Goal: Task Accomplishment & Management: Complete application form

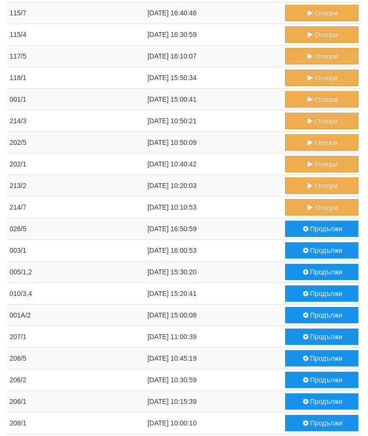
scroll to position [428, 0]
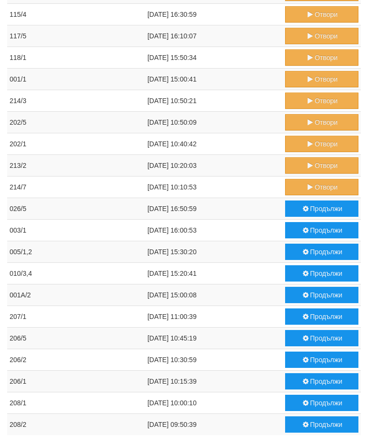
click at [321, 95] on button "Отвори" at bounding box center [321, 101] width 73 height 16
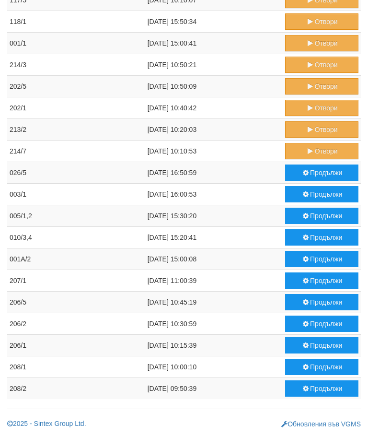
click at [321, 150] on button "Отвори" at bounding box center [321, 151] width 73 height 16
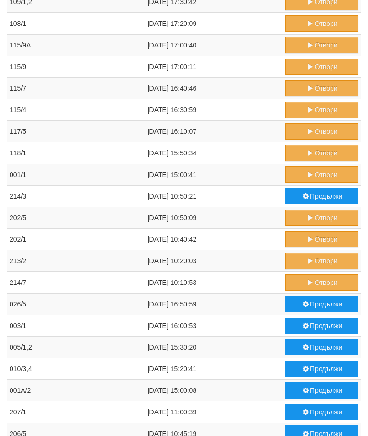
scroll to position [332, 0]
click at [324, 260] on button "Отвори" at bounding box center [321, 261] width 73 height 16
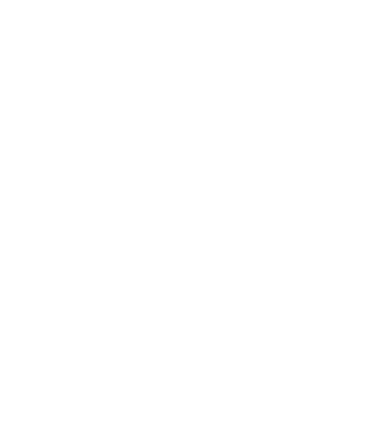
scroll to position [368, 0]
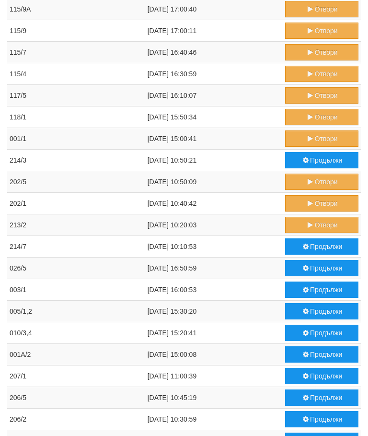
click at [319, 200] on button "Отвори" at bounding box center [321, 203] width 73 height 16
click at [320, 178] on button "Отвори" at bounding box center [321, 182] width 73 height 16
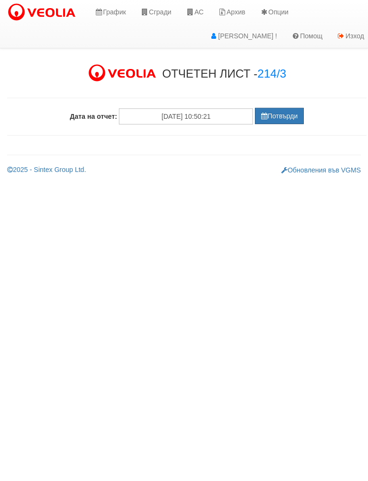
click at [285, 110] on button "Потвърди" at bounding box center [279, 116] width 49 height 16
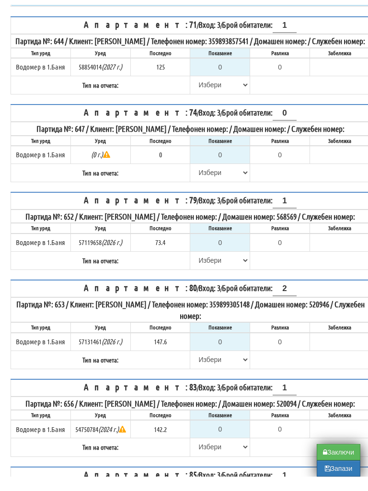
scroll to position [416, 0]
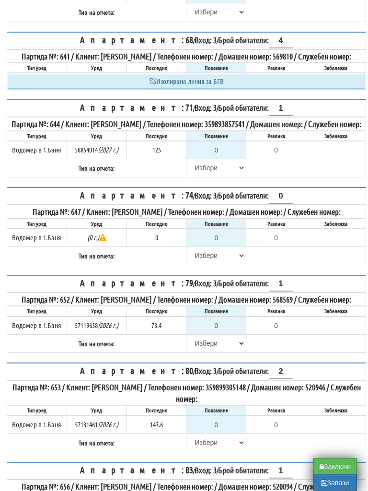
click at [243, 205] on th "Апартамент: 74 / Вход: 3 / Брой обитатели: 0" at bounding box center [186, 196] width 359 height 17
click at [223, 159] on input "0" at bounding box center [216, 150] width 58 height 16
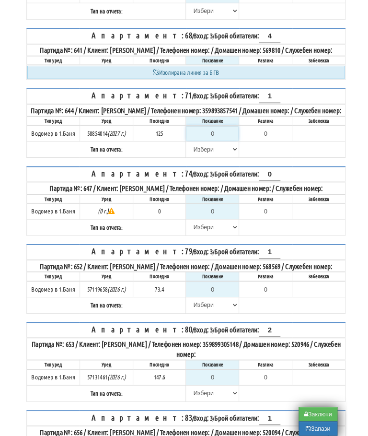
scroll to position [416, 0]
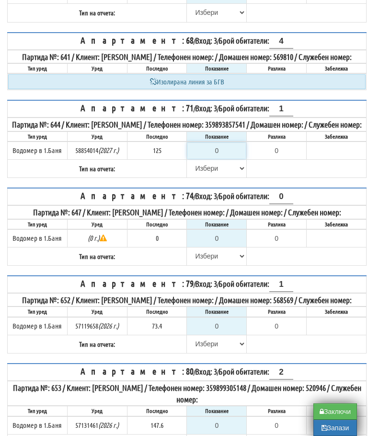
type input "1"
type input "-124.000"
type input "12"
type input "-113.000"
type input "126"
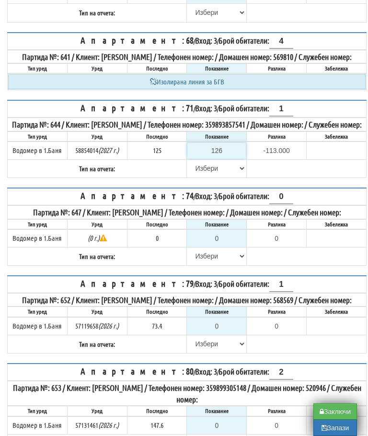
type input "1.000"
type input "126"
click at [201, 176] on select "[PERSON_NAME] Телефон Бележка Неосигурен достъп Самоотчет Служебно Дистанционен" at bounding box center [216, 168] width 58 height 16
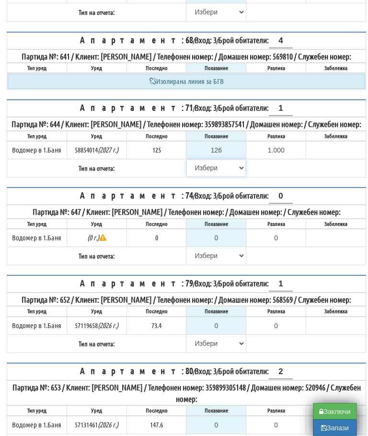
select select "89c75930-9bfd-e511-80be-8d5a1dced85a"
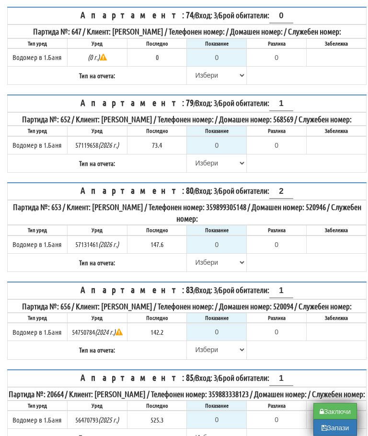
scroll to position [534, 0]
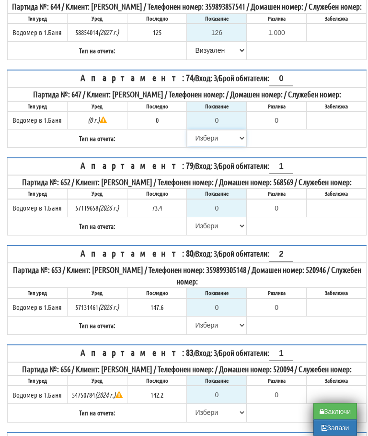
click at [206, 147] on select "[PERSON_NAME] Телефон Бележка Неосигурен достъп Самоотчет Служебно Дистанционен" at bounding box center [216, 138] width 58 height 16
select select "8cc75930-9bfd-e511-80be-8d5a1dced85a"
type input "0.000"
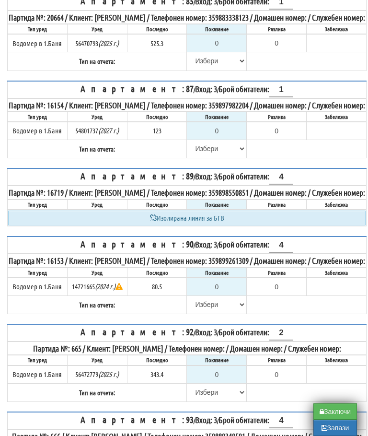
scroll to position [948, 0]
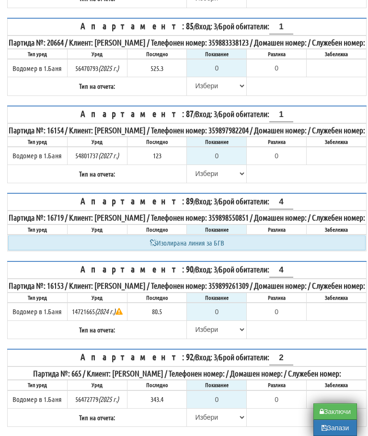
type input "1"
type input "-141.200"
type input "14"
type input "-128.200"
type input "142"
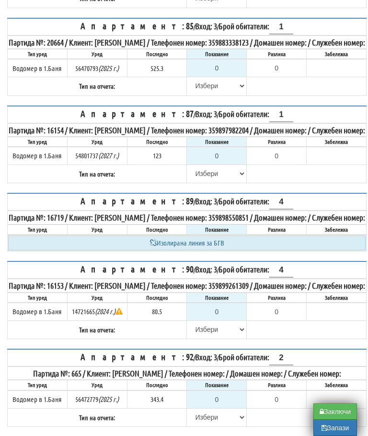
type input "-0.200"
type input "142.2"
type input "0.0"
type input "142.2"
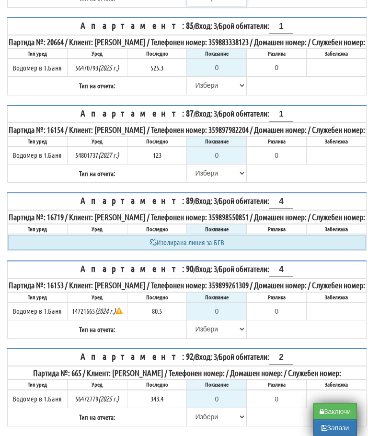
select select "8ac75930-9bfd-e511-80be-8d5a1dced85a"
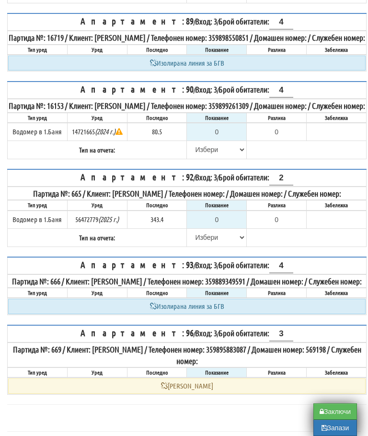
scroll to position [1219, 0]
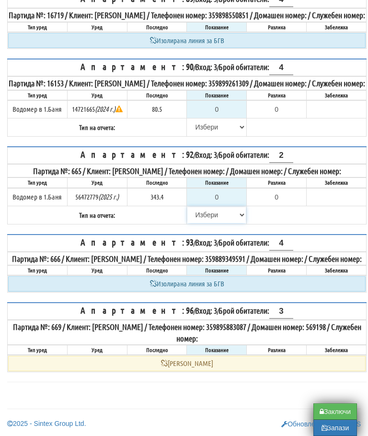
click at [197, 223] on select "[PERSON_NAME] Телефон Бележка Неосигурен достъп Самоотчет Служебно Дистанционен" at bounding box center [216, 215] width 58 height 16
select select "8cc75930-9bfd-e511-80be-8d5a1dced85a"
type input "343.4"
type input "0.0"
click at [205, 135] on select "[PERSON_NAME] Телефон Бележка Неосигурен достъп Самоотчет Служебно Дистанционен" at bounding box center [216, 127] width 58 height 16
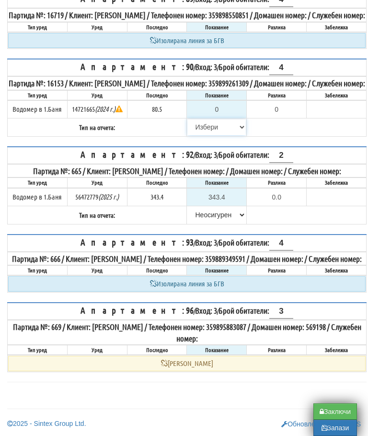
select select "8cc75930-9bfd-e511-80be-8d5a1dced85a"
type input "80.5"
type input "0.0"
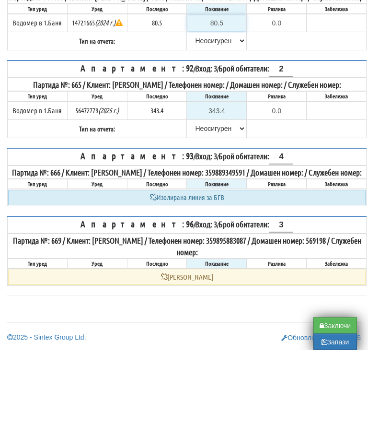
scroll to position [1168, 0]
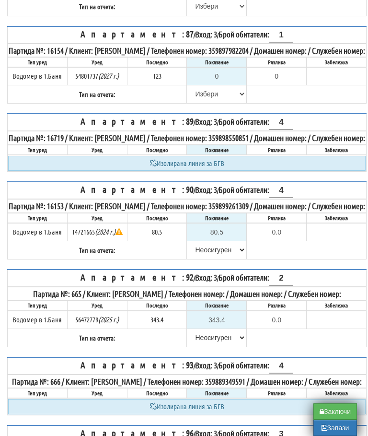
scroll to position [1027, 0]
click at [226, 85] on input "0" at bounding box center [216, 77] width 58 height 16
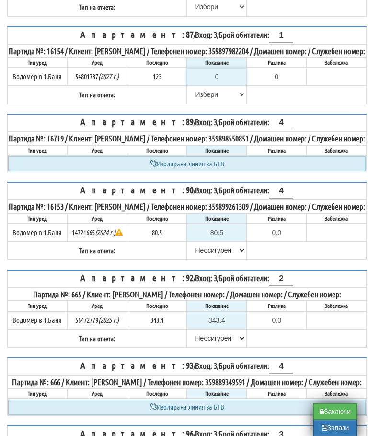
type input "1"
type input "-122.000"
type input "12"
type input "-111.000"
type input "123"
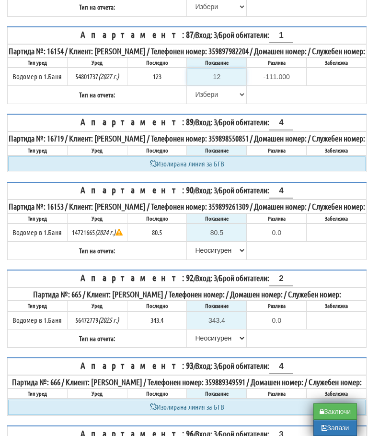
type input "0.000"
type input "123.9"
type input "0.900"
type input "123.9"
click at [199, 103] on select "[PERSON_NAME] Телефон Бележка Неосигурен достъп Самоотчет Служебно Дистанционен" at bounding box center [216, 94] width 58 height 16
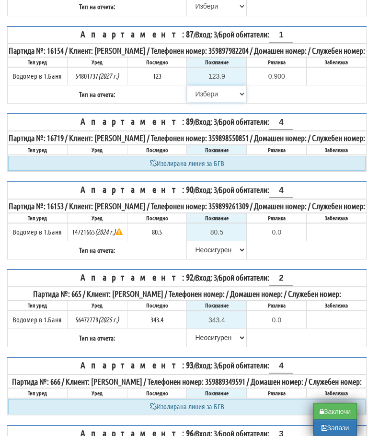
select select "8bc75930-9bfd-e511-80be-8d5a1dced85a"
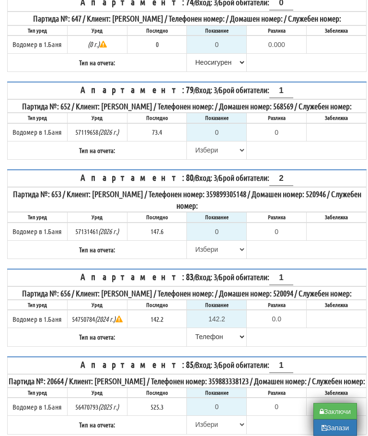
scroll to position [610, 0]
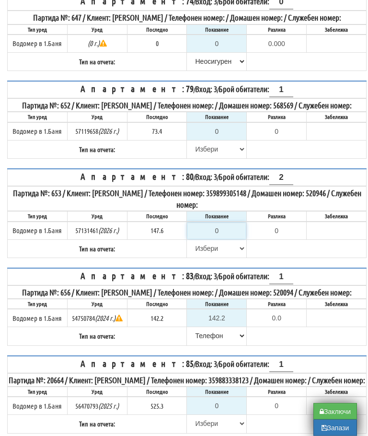
click at [231, 239] on input "0" at bounding box center [216, 231] width 58 height 16
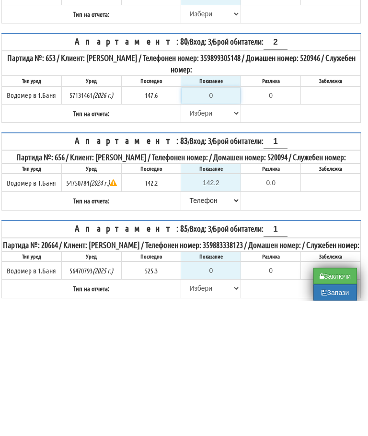
type input "1"
type input "-146.600"
type input "14"
type input "-133.600"
type input "147"
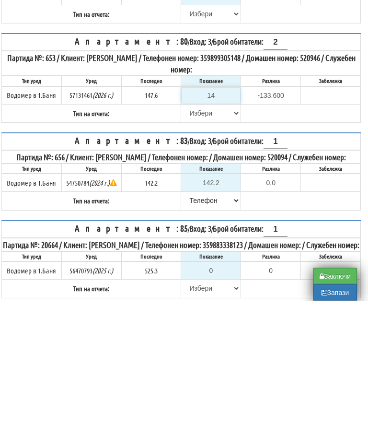
type input "-0.600"
type input "147.6"
type input "0.0"
type input "147.6"
click at [198, 241] on select "[PERSON_NAME] Телефон Бележка Неосигурен достъп Самоотчет Служебно Дистанционен" at bounding box center [211, 249] width 58 height 16
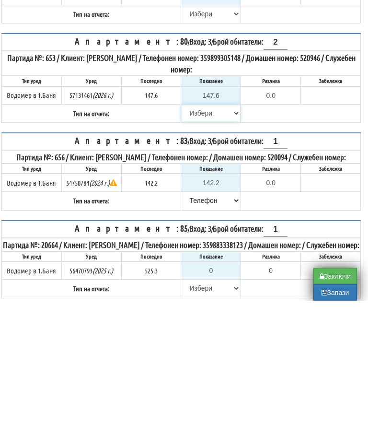
scroll to position [746, 6]
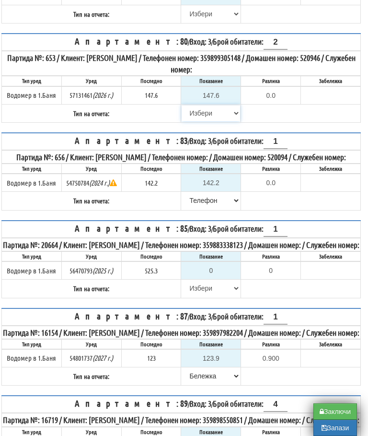
select select "89c75930-9bfd-e511-80be-8d5a1dced85a"
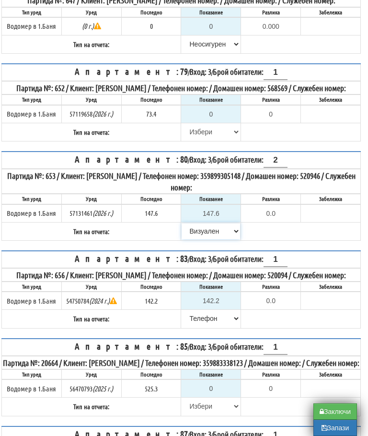
scroll to position [624, 6]
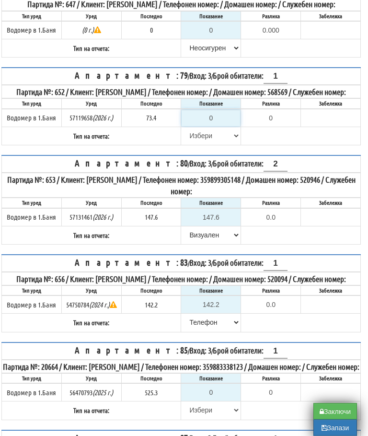
click at [213, 127] on input "0" at bounding box center [211, 118] width 58 height 16
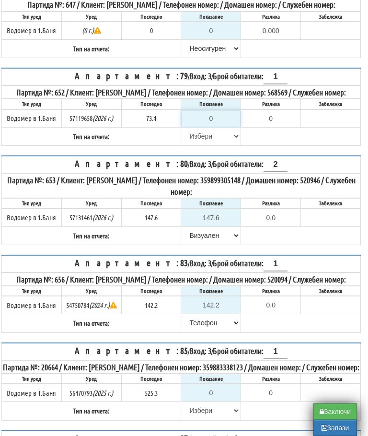
type input "7"
type input "-66.400"
type input "74"
type input "0.600"
type input "74.6"
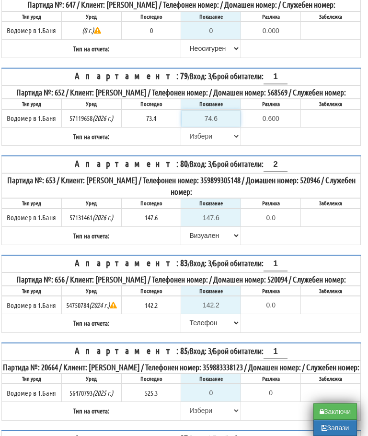
type input "1.2"
type input "74."
type input "0.600"
type input "7"
type input "-66.400"
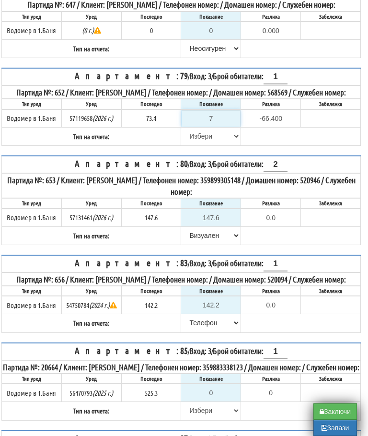
type input "73"
type input "-0.400"
type input "73.4"
type input "0.0"
type input "73.4"
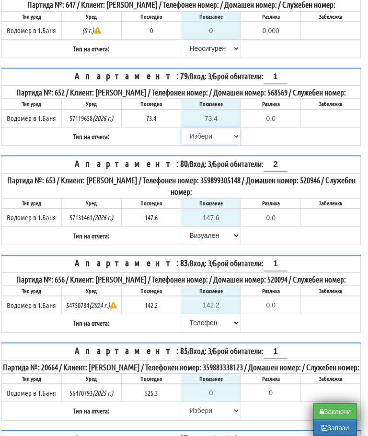
click at [186, 144] on select "[PERSON_NAME] Телефон Бележка Неосигурен достъп Самоотчет Служебно Дистанционен" at bounding box center [211, 136] width 58 height 16
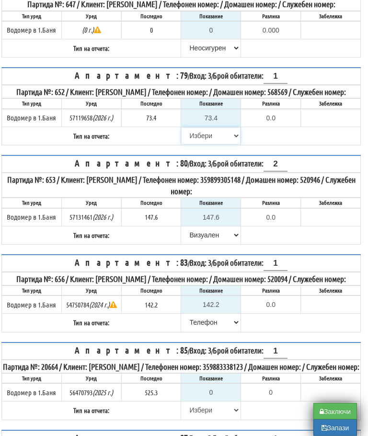
select select "8bc75930-9bfd-e511-80be-8d5a1dced85a"
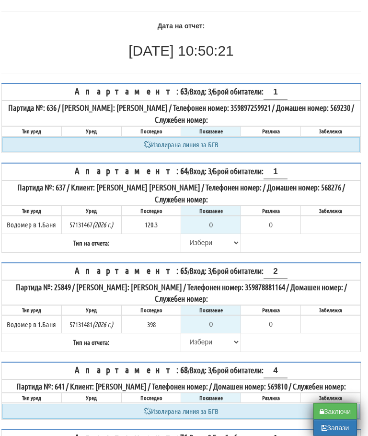
scroll to position [87, 6]
click at [194, 337] on select "[PERSON_NAME] Телефон Бележка Неосигурен достъп Самоотчет Служебно Дистанционен" at bounding box center [211, 342] width 58 height 16
select select "8cc75930-9bfd-e511-80be-8d5a1dced85a"
type input "398"
type input "0.000"
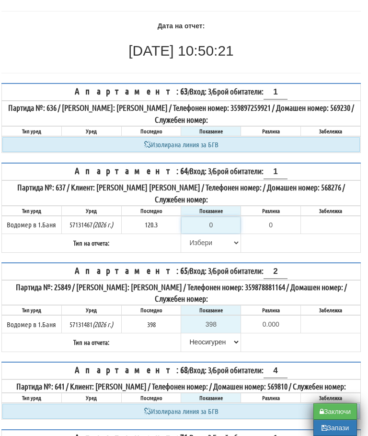
click at [216, 222] on input "0" at bounding box center [211, 225] width 58 height 16
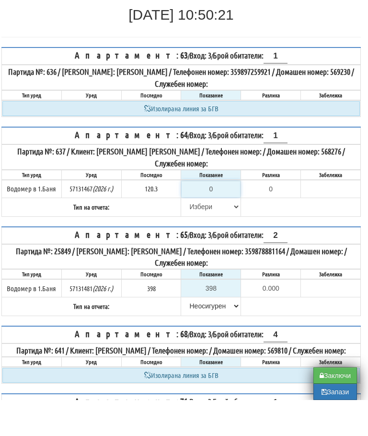
type input "1"
type input "-119.300"
type input "12"
type input "-108.300"
type input "124"
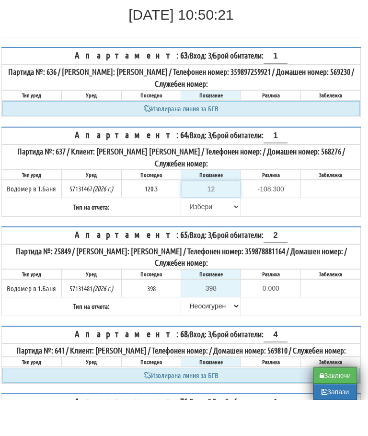
type input "3.700"
type input "124.4"
type input "4.1"
type input "124."
type input "3.700"
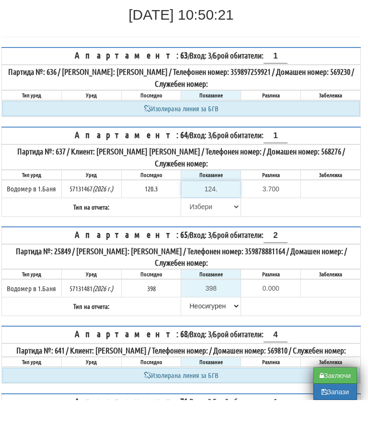
type input "124.3"
type input "4.0"
type input "124.3"
click at [193, 234] on select "[PERSON_NAME] Телефон Бележка Неосигурен достъп Самоотчет Служебно Дистанционен" at bounding box center [211, 242] width 58 height 16
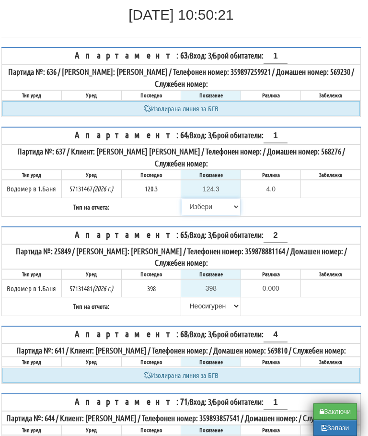
select select "89c75930-9bfd-e511-80be-8d5a1dced85a"
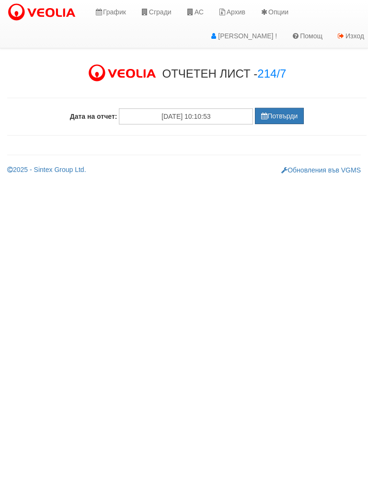
click at [287, 111] on button "Потвърди" at bounding box center [279, 116] width 49 height 16
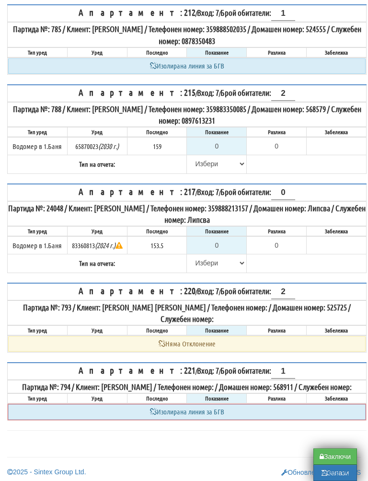
scroll to position [965, 0]
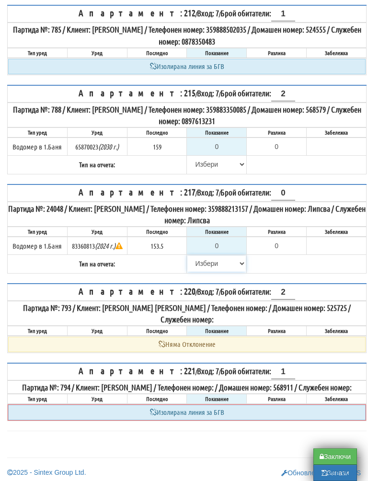
click at [203, 272] on select "[PERSON_NAME] Телефон Бележка Неосигурен достъп Самоотчет Служебно Дистанционен" at bounding box center [216, 264] width 58 height 16
select select "8cc75930-9bfd-e511-80be-8d5a1dced85a"
type input "153.5"
type input "0.0"
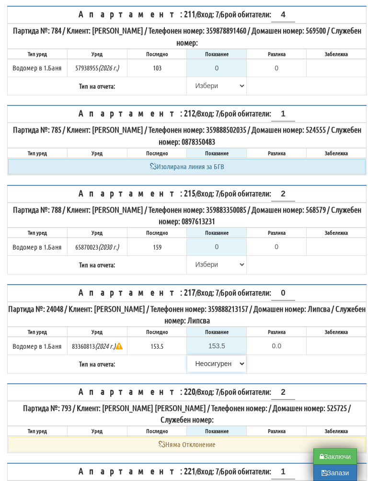
scroll to position [841, 0]
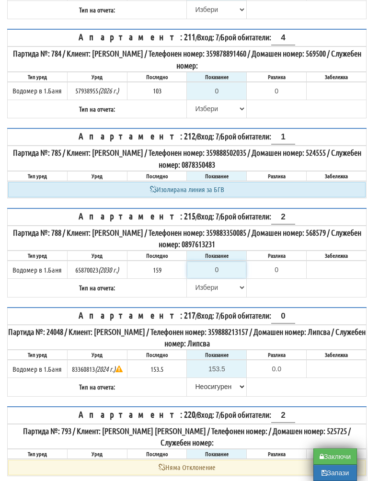
click at [225, 278] on input "0" at bounding box center [216, 270] width 58 height 16
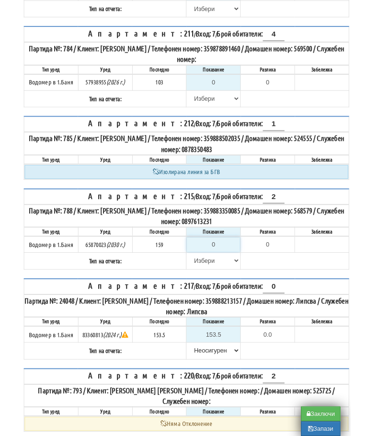
scroll to position [841, 6]
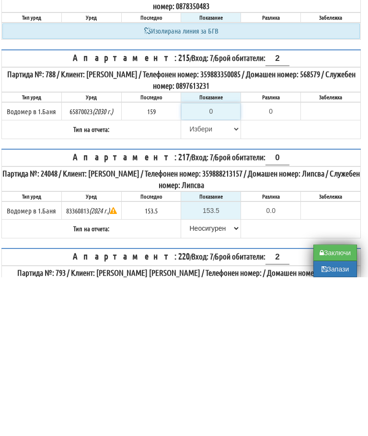
type input "1"
type input "-158.000"
type input "16"
type input "-143.000"
type input "161"
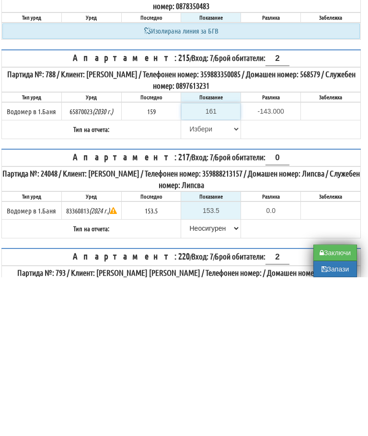
type input "2.000"
type input "161"
click at [196, 280] on select "[PERSON_NAME] Телефон Бележка Неосигурен достъп Самоотчет Служебно Дистанционен" at bounding box center [211, 288] width 58 height 16
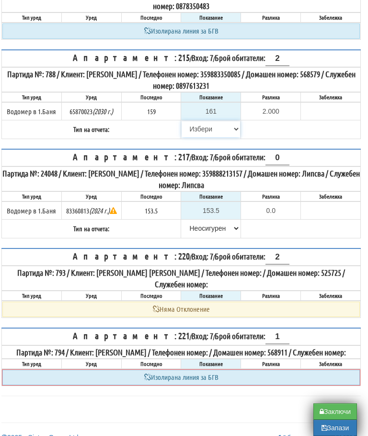
select select "89c75930-9bfd-e511-80be-8d5a1dced85a"
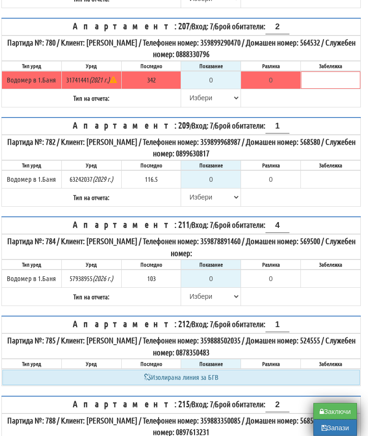
scroll to position [657, 6]
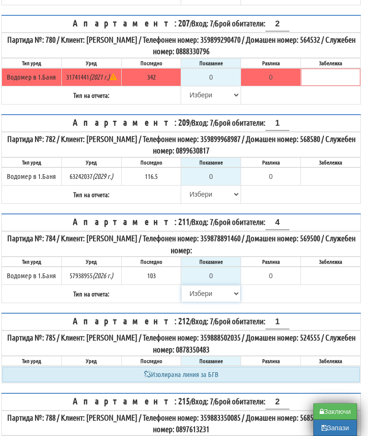
click at [195, 302] on select "[PERSON_NAME] Телефон Бележка Неосигурен достъп Самоотчет Служебно Дистанционен" at bounding box center [211, 293] width 58 height 16
select select "8cc75930-9bfd-e511-80be-8d5a1dced85a"
type input "103"
type input "0.000"
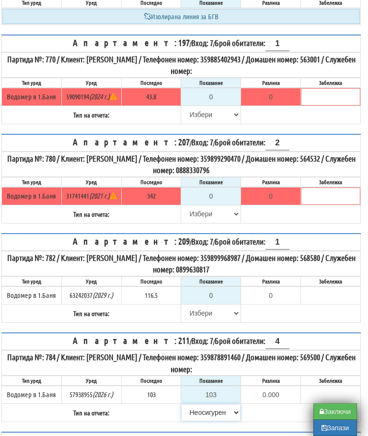
scroll to position [537, 6]
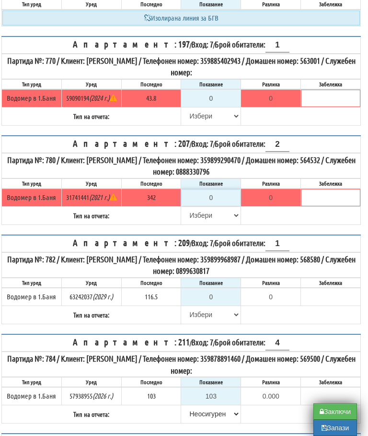
click at [219, 206] on input "0" at bounding box center [211, 197] width 58 height 16
type input "3"
type input "-339.000"
type input "34"
type input "-308.000"
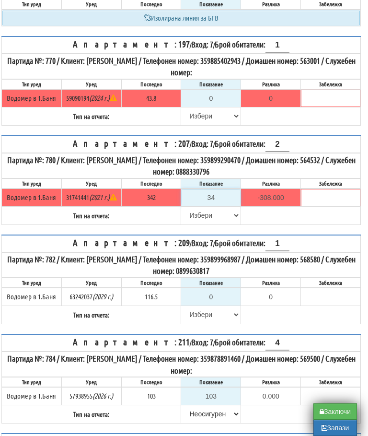
type input "344"
type input "2.000"
type input "344"
click at [196, 223] on select "[PERSON_NAME] Телефон Бележка Неосигурен достъп Самоотчет Служебно Дистанционен" at bounding box center [211, 215] width 58 height 16
select select "8bc75930-9bfd-e511-80be-8d5a1dced85a"
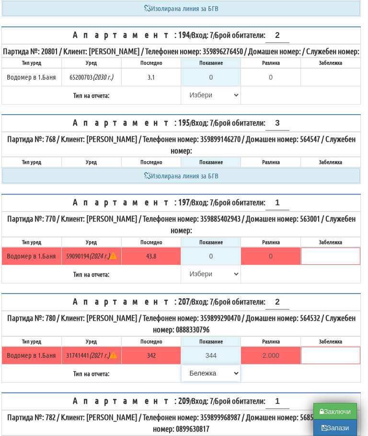
scroll to position [379, 6]
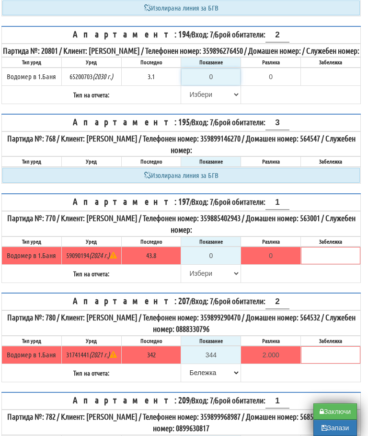
click at [217, 85] on input "0" at bounding box center [211, 77] width 58 height 16
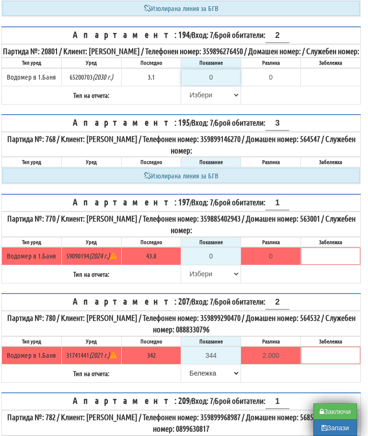
type input "3"
type input "-0.100"
type input "3.1"
type input "0.0"
type input "3.1"
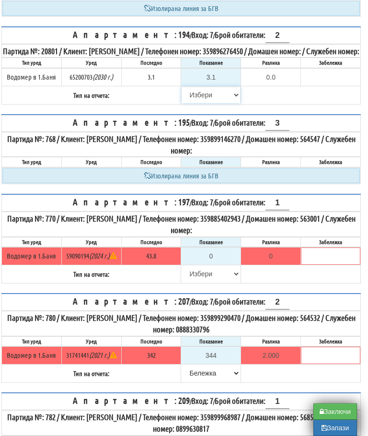
click at [200, 103] on select "[PERSON_NAME] Телефон Бележка Неосигурен достъп Самоотчет Служебно Дистанционен" at bounding box center [211, 95] width 58 height 16
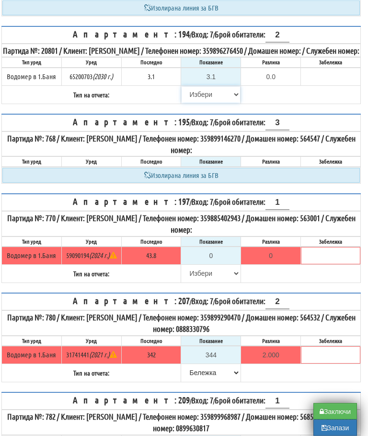
select select "8bc75930-9bfd-e511-80be-8d5a1dced85a"
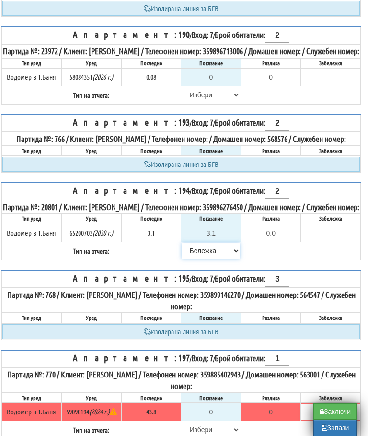
scroll to position [226, 6]
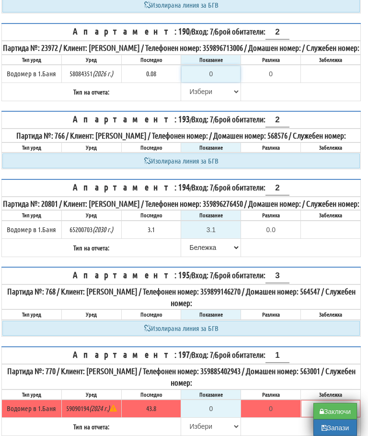
click at [222, 82] on input "0" at bounding box center [211, 74] width 58 height 16
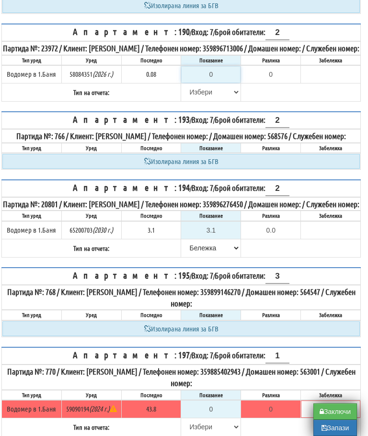
type input "-0.080"
type input "0.08"
type input "0.00"
type input "0.08"
click at [196, 97] on select "[PERSON_NAME] Телефон Бележка Неосигурен достъп Самоотчет Служебно Дистанционен" at bounding box center [211, 92] width 58 height 16
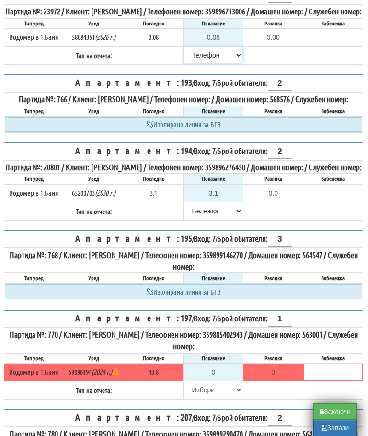
scroll to position [262, 3]
click at [198, 58] on select "[PERSON_NAME] Телефон Бележка Неосигурен достъп Самоотчет Служебно Дистанционен" at bounding box center [213, 55] width 58 height 16
select select "8bc75930-9bfd-e511-80be-8d5a1dced85a"
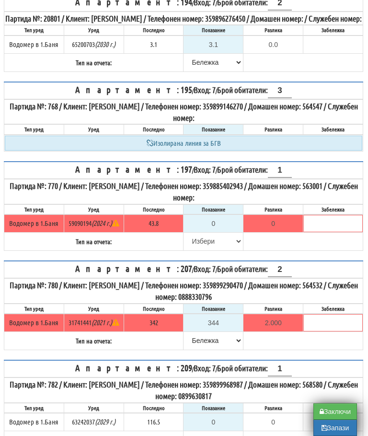
scroll to position [447, 3]
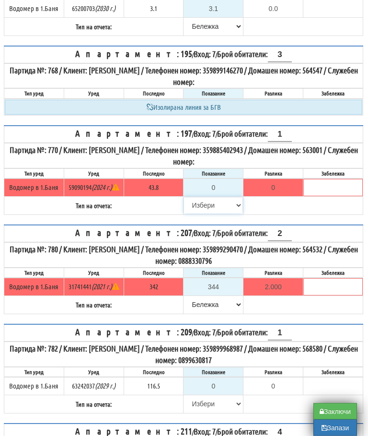
click at [205, 214] on select "[PERSON_NAME] Телефон Бележка Неосигурен достъп Самоотчет Служебно Дистанционен" at bounding box center [213, 206] width 58 height 16
select select "8cc75930-9bfd-e511-80be-8d5a1dced85a"
type input "43.8"
type input "0.0"
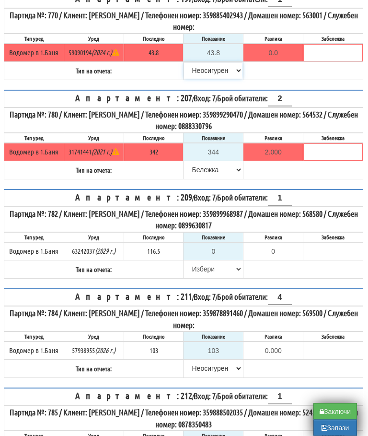
scroll to position [582, 3]
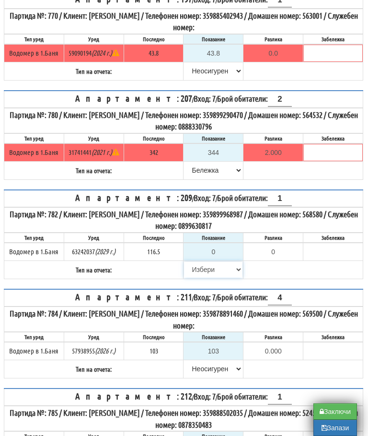
click at [201, 278] on select "[PERSON_NAME] Телефон Бележка Неосигурен достъп Самоотчет Служебно Дистанционен" at bounding box center [213, 269] width 58 height 16
select select "8cc75930-9bfd-e511-80be-8d5a1dced85a"
type input "116.5"
type input "0.0"
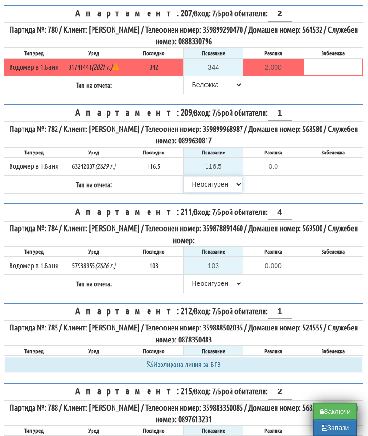
scroll to position [667, 3]
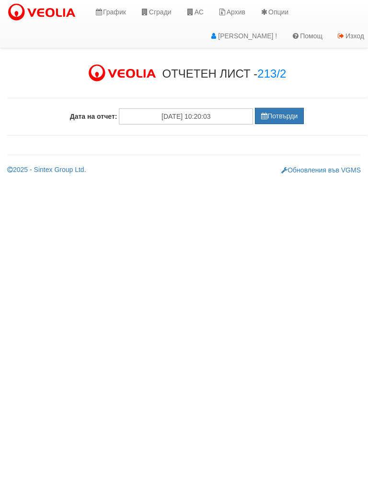
click at [281, 114] on button "Потвърди" at bounding box center [279, 116] width 49 height 16
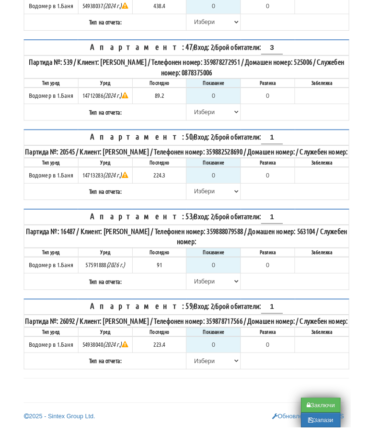
scroll to position [428, 0]
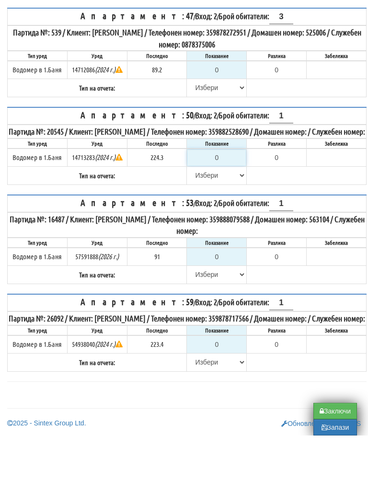
click at [226, 195] on input "0" at bounding box center [216, 203] width 58 height 16
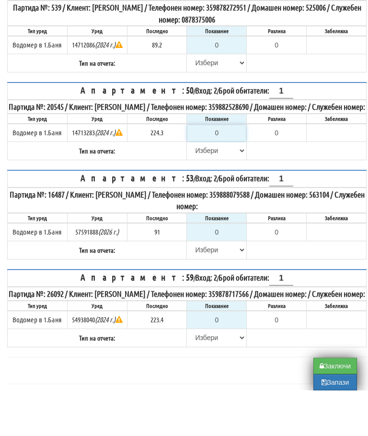
type input "2"
type input "-222.300"
type input "22"
type input "-202.300"
type input "224"
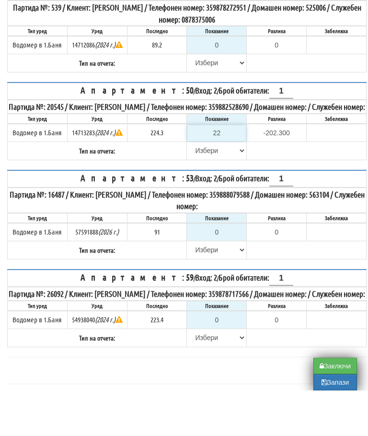
type input "-0.300"
type input "224.3"
type input "0.0"
type input "224.3"
click at [203, 188] on select "[PERSON_NAME] Телефон Бележка Неосигурен достъп Самоотчет Служебно Дистанционен" at bounding box center [216, 196] width 58 height 16
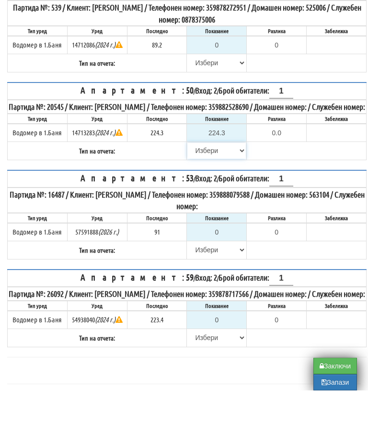
scroll to position [473, 0]
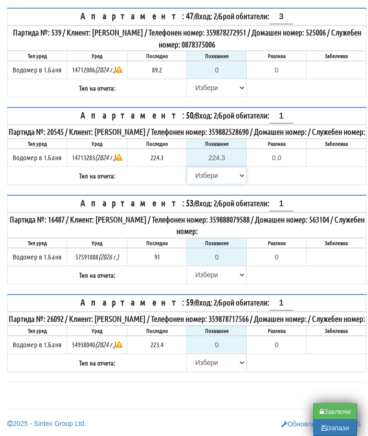
select select "8bc75930-9bfd-e511-80be-8d5a1dced85a"
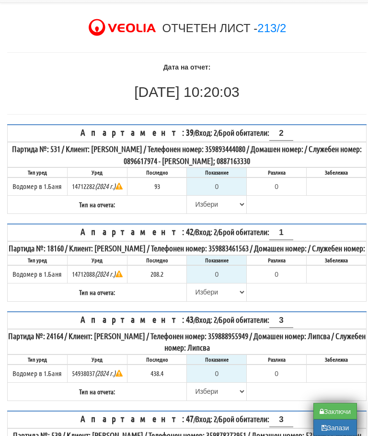
scroll to position [0, 0]
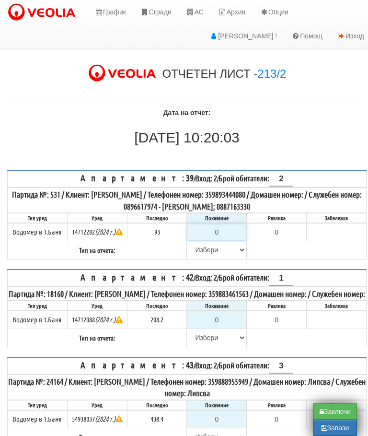
click at [227, 229] on input "0" at bounding box center [216, 232] width 58 height 16
type input "9"
type input "-84.000"
type input "93"
type input "0.000"
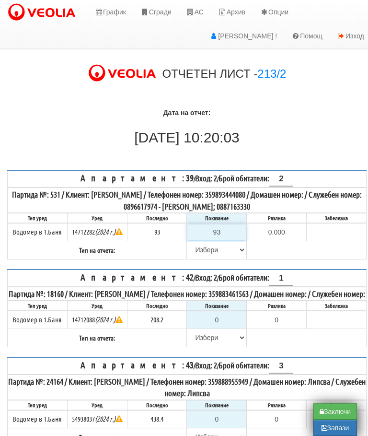
type input "93"
click at [209, 245] on select "[PERSON_NAME] Телефон Бележка Неосигурен достъп Самоотчет Служебно Дистанционен" at bounding box center [216, 250] width 58 height 16
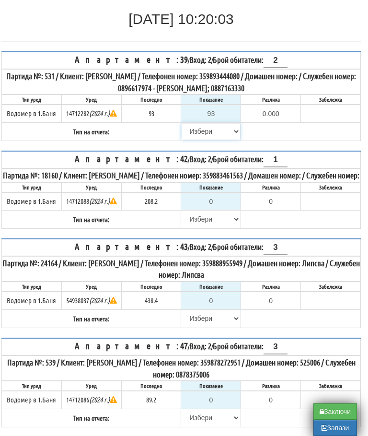
select select "8bc75930-9bfd-e511-80be-8d5a1dced85a"
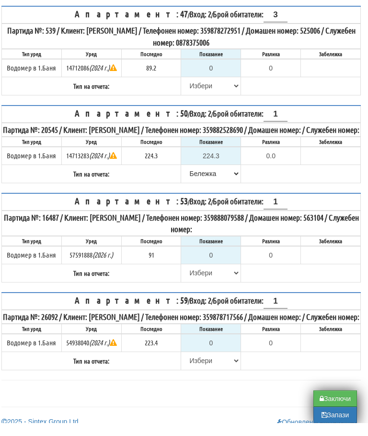
scroll to position [473, 6]
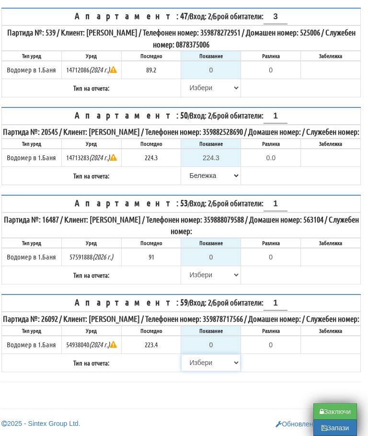
click at [199, 361] on select "[PERSON_NAME] Телефон Бележка Неосигурен достъп Самоотчет Служебно Дистанционен" at bounding box center [211, 362] width 58 height 16
select select "8cc75930-9bfd-e511-80be-8d5a1dced85a"
type input "223.4"
type input "0.0"
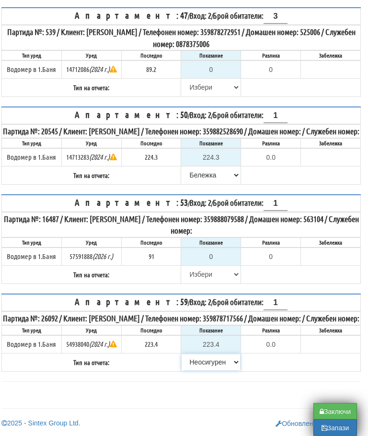
scroll to position [458, 6]
click at [220, 259] on input "0" at bounding box center [211, 257] width 58 height 16
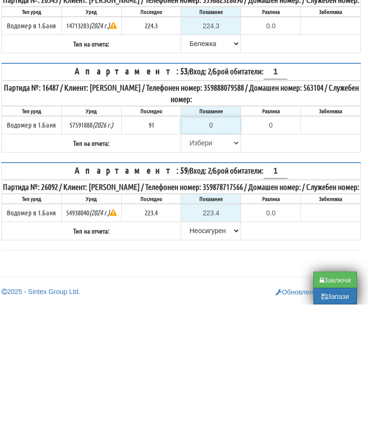
type input "9"
type input "-82.000"
type input "91"
type input "0.000"
type input "91"
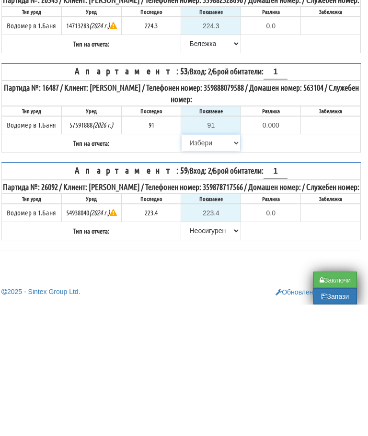
click at [196, 267] on select "[PERSON_NAME] Телефон Бележка Неосигурен достъп Самоотчет Служебно Дистанционен" at bounding box center [211, 275] width 58 height 16
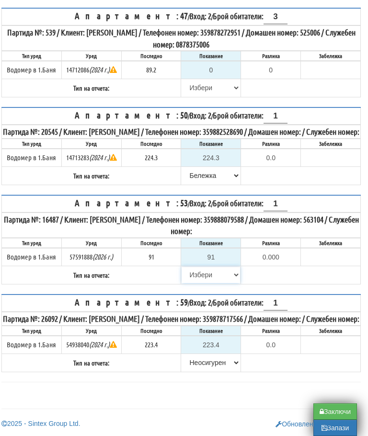
select select "89c75930-9bfd-e511-80be-8d5a1dced85a"
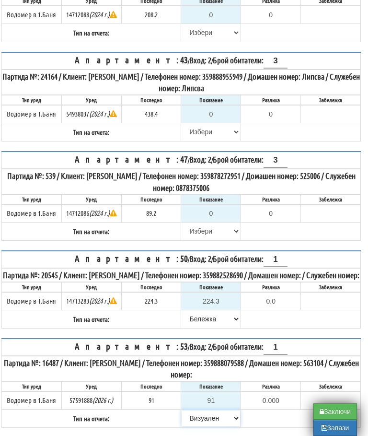
scroll to position [305, 6]
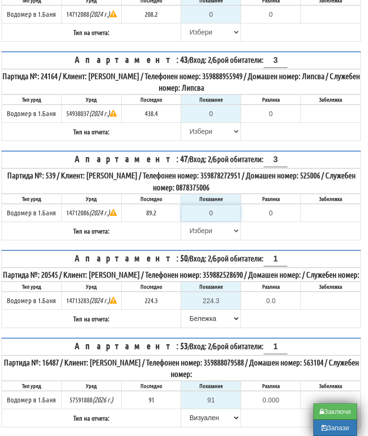
click at [224, 215] on input "0" at bounding box center [211, 213] width 58 height 16
type input "8"
type input "-81.200"
type input "89"
type input "-0.200"
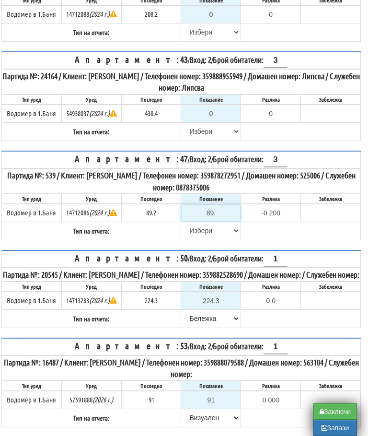
type input "89.2"
type input "0.0"
type input "89.2"
click at [201, 236] on select "[PERSON_NAME] Телефон Бележка Неосигурен достъп Самоотчет Служебно Дистанционен" at bounding box center [211, 230] width 58 height 16
select select "8bc75930-9bfd-e511-80be-8d5a1dced85a"
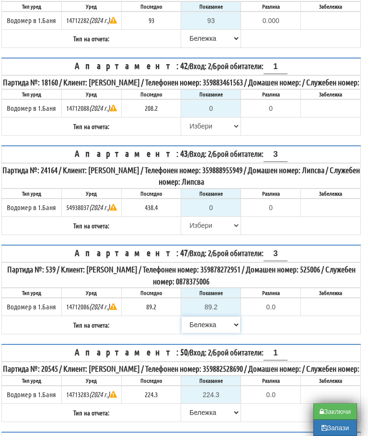
scroll to position [212, 6]
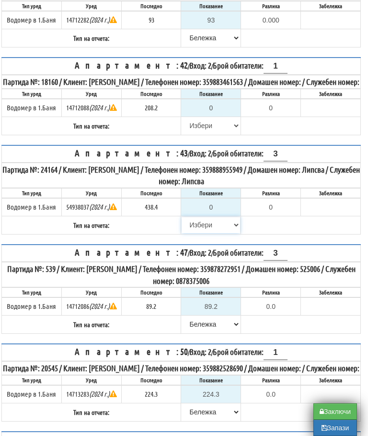
click at [197, 231] on select "[PERSON_NAME] Телефон Бележка Неосигурен достъп Самоотчет Служебно Дистанционен" at bounding box center [211, 225] width 58 height 16
select select "8cc75930-9bfd-e511-80be-8d5a1dced85a"
type input "438.4"
type input "0.0"
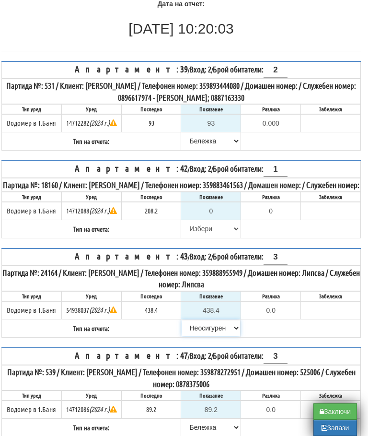
scroll to position [108, 6]
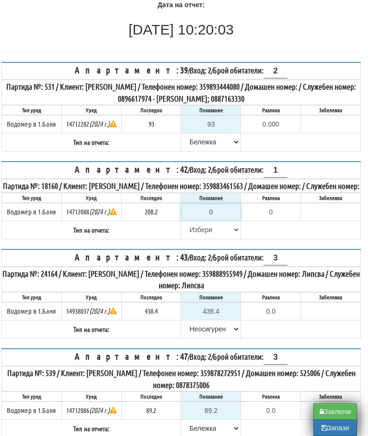
click at [218, 219] on input "0" at bounding box center [211, 212] width 58 height 16
type input "2"
type input "-206.200"
type input "21"
type input "-187.200"
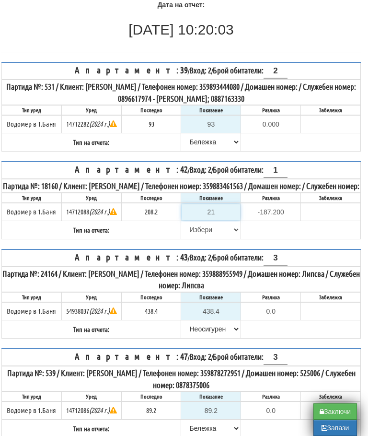
type input "210"
type input "1.800"
type input "210.7"
type input "2.5"
type input "210.7"
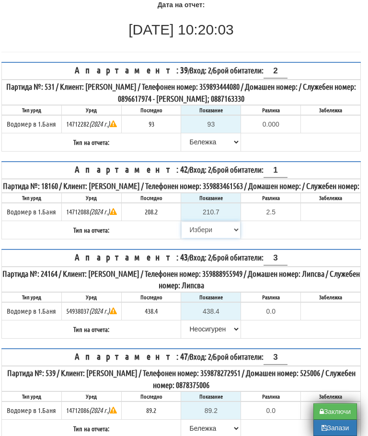
click at [196, 237] on select "[PERSON_NAME] Телефон Бележка Неосигурен достъп Самоотчет Служебно Дистанционен" at bounding box center [211, 230] width 58 height 16
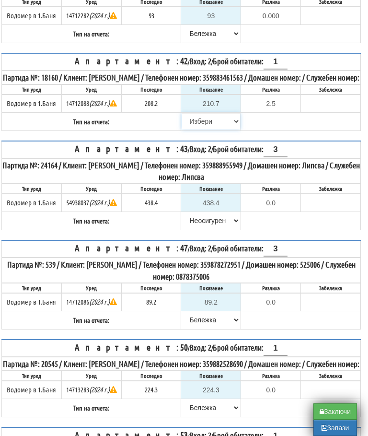
select select "89c75930-9bfd-e511-80be-8d5a1dced85a"
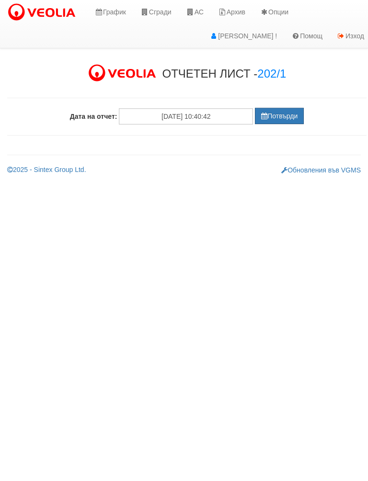
click at [281, 117] on button "Потвърди" at bounding box center [279, 116] width 49 height 16
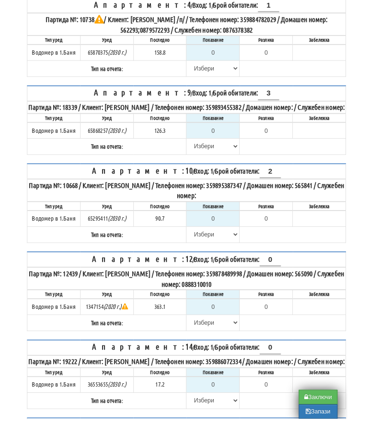
scroll to position [155, 0]
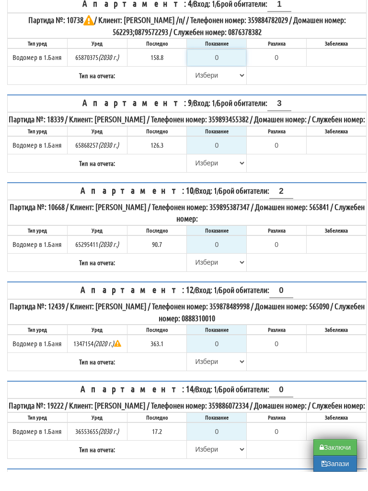
click at [228, 69] on input "0" at bounding box center [216, 77] width 58 height 16
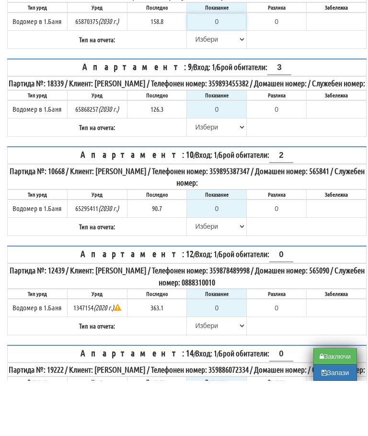
type input "1"
type input "-157.800"
type input "15"
type input "-143.800"
type input "158"
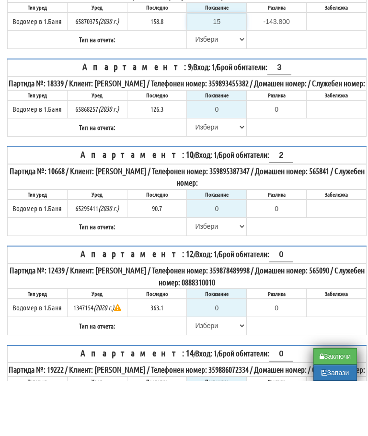
type input "-0.800"
type input "158.8"
type input "0.0"
type input "158.8"
click at [204, 86] on select "[PERSON_NAME] Телефон Бележка Неосигурен достъп Самоотчет Служебно Дистанционен" at bounding box center [216, 94] width 58 height 16
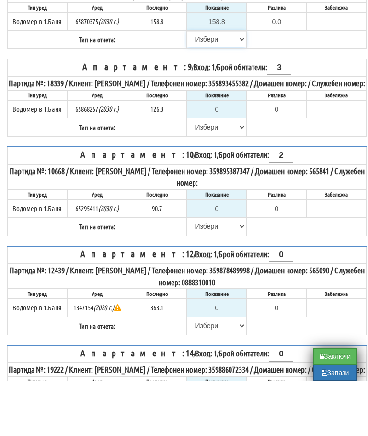
scroll to position [210, 0]
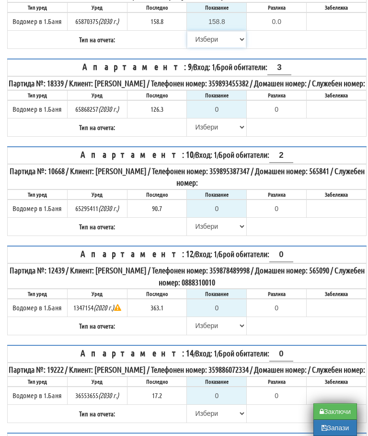
select select "89c75930-9bfd-e511-80be-8d5a1dced85a"
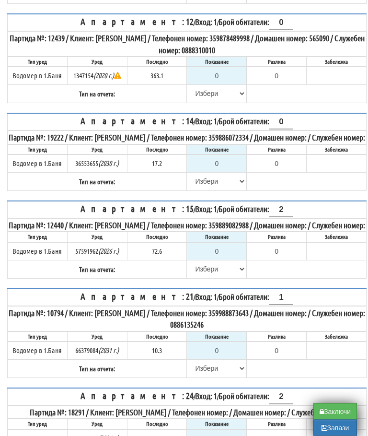
scroll to position [535, 0]
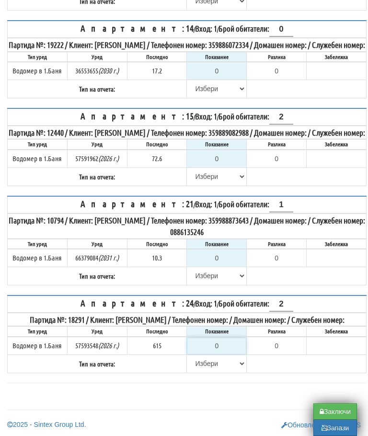
click at [232, 354] on input "0" at bounding box center [216, 346] width 58 height 16
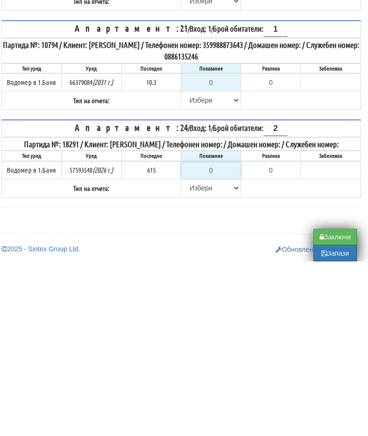
type input "6"
type input "-609.000"
type input "61"
type input "-554.000"
type input "615"
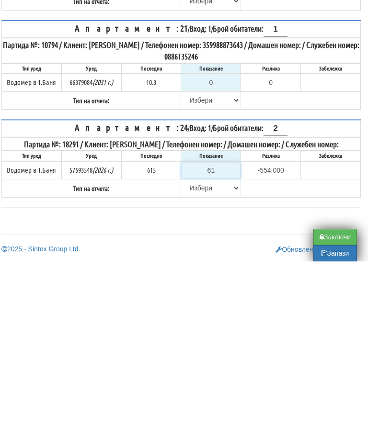
type input "0.000"
type input "615"
click at [196, 354] on select "[PERSON_NAME] Телефон Бележка Неосигурен достъп Самоотчет Служебно Дистанционен" at bounding box center [211, 362] width 58 height 16
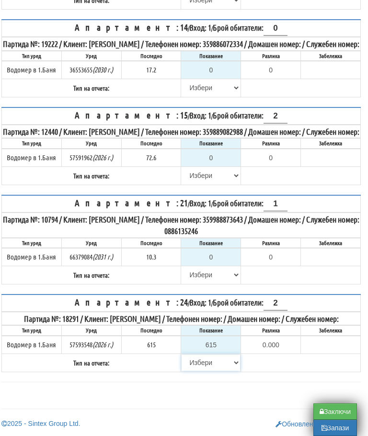
select select "8ac75930-9bfd-e511-80be-8d5a1dced85a"
click at [227, 249] on input "0" at bounding box center [211, 257] width 58 height 16
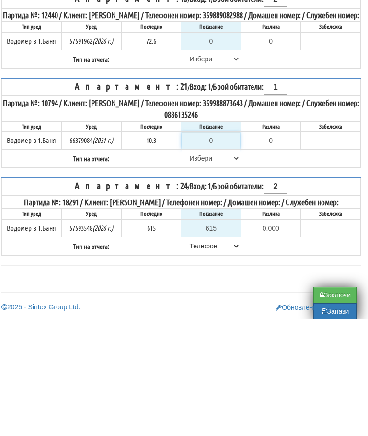
type input "1"
type input "-9.300"
type input "10"
type input "-0.300"
type input "10.3"
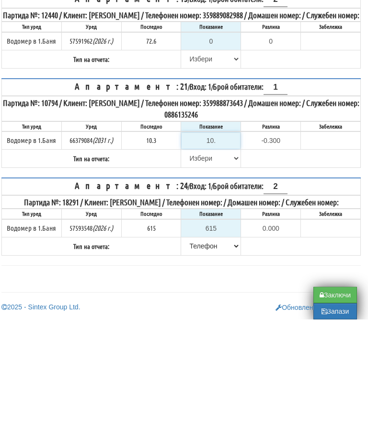
type input "0.0"
type input "10.3"
click at [197, 267] on select "[PERSON_NAME] Телефон Бележка Неосигурен достъп Самоотчет Служебно Дистанционен" at bounding box center [211, 275] width 58 height 16
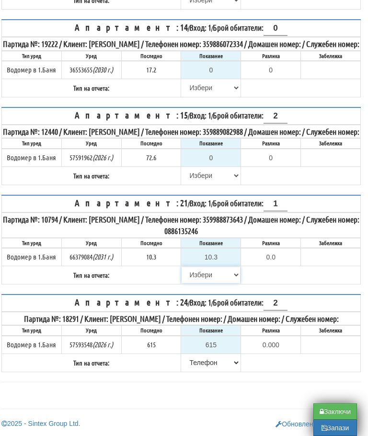
select select "8ac75930-9bfd-e511-80be-8d5a1dced85a"
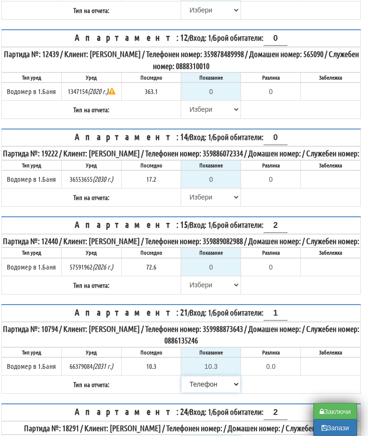
scroll to position [425, 6]
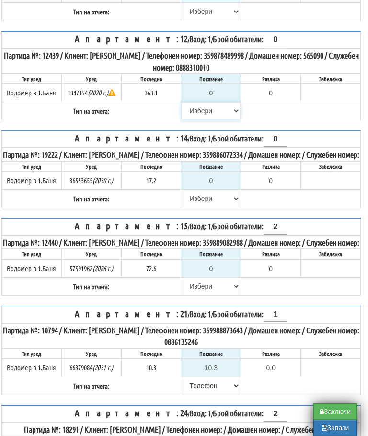
click at [191, 117] on select "[PERSON_NAME] Телефон Бележка Неосигурен достъп Самоотчет Служебно Дистанционен" at bounding box center [211, 111] width 58 height 16
select select "8cc75930-9bfd-e511-80be-8d5a1dced85a"
type input "363.1"
type input "0.0"
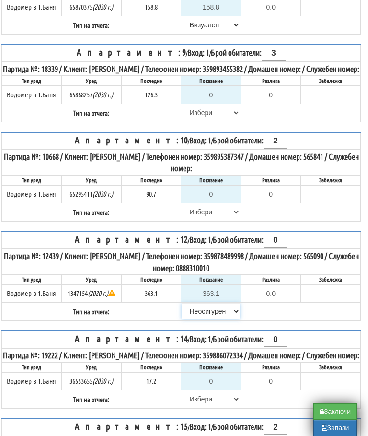
scroll to position [225, 6]
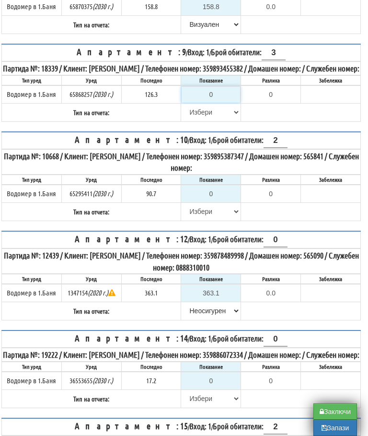
click at [223, 101] on input "0" at bounding box center [211, 94] width 58 height 16
type input "1"
type input "-125.300"
type input "12"
type input "-114.300"
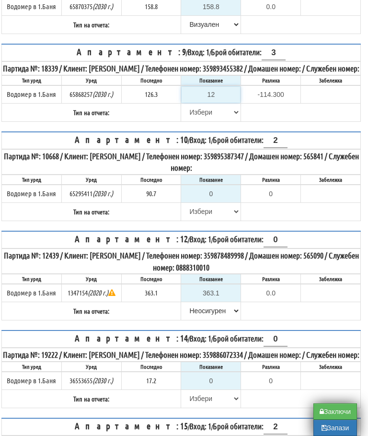
type input "126"
type input "-0.300"
type input "126.3"
type input "0.0"
type input "126.3"
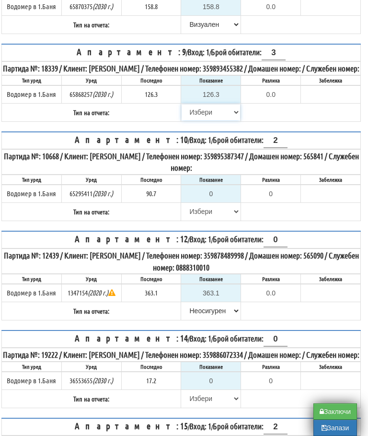
click at [196, 120] on select "[PERSON_NAME] Телефон Бележка Неосигурен достъп Самоотчет Служебно Дистанционен" at bounding box center [211, 112] width 58 height 16
select select "8ac75930-9bfd-e511-80be-8d5a1dced85a"
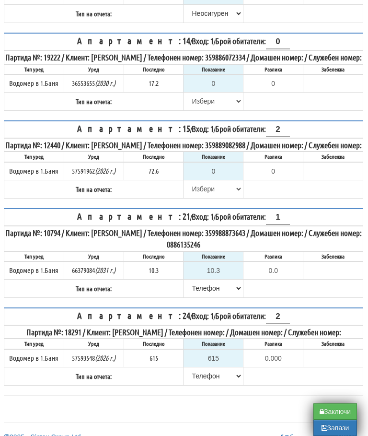
scroll to position [525, 3]
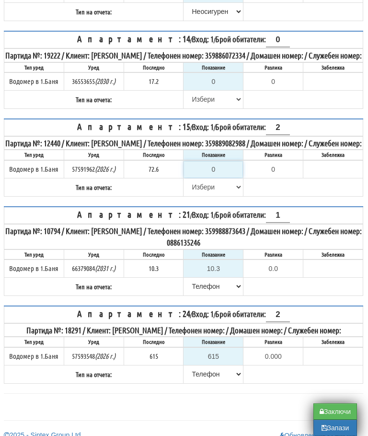
click at [221, 177] on input "0" at bounding box center [213, 169] width 58 height 16
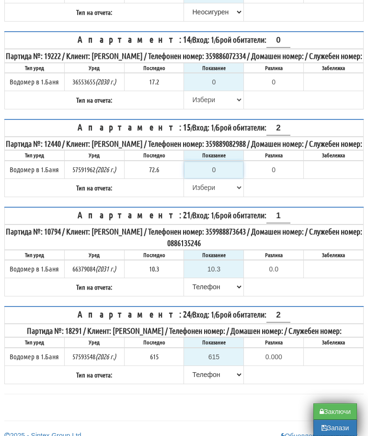
type input "7"
type input "-65.600"
type input "73"
type input "0.400"
type input "73.9"
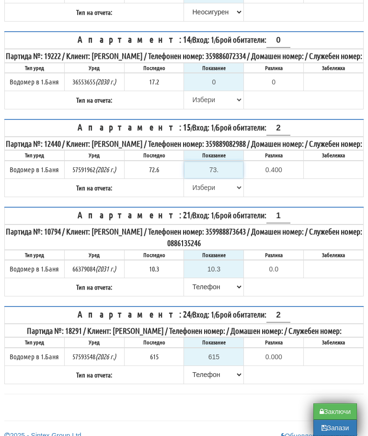
type input "1.3"
type input "73.9"
click at [195, 196] on select "[PERSON_NAME] Телефон Бележка Неосигурен достъп Самоотчет Служебно Дистанционен" at bounding box center [214, 187] width 58 height 16
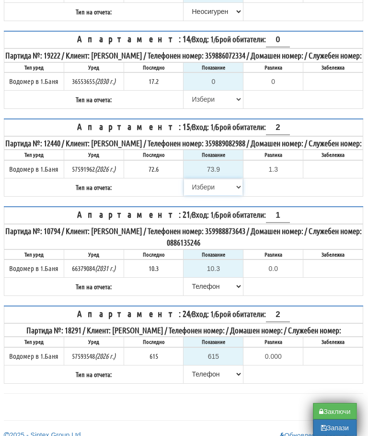
select select "89c75930-9bfd-e511-80be-8d5a1dced85a"
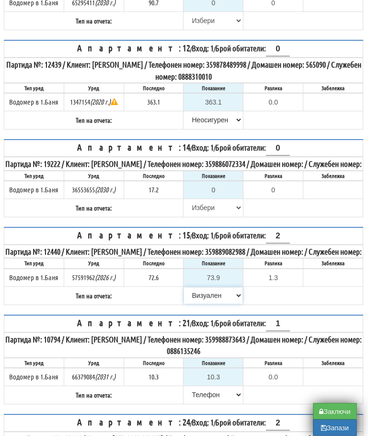
scroll to position [415, 3]
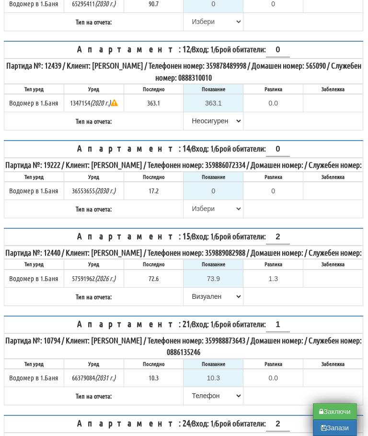
click at [279, 152] on th "Апартамент: 14 / Вход: 1 / Брой обитатели: 0" at bounding box center [184, 148] width 359 height 17
click at [273, 154] on input "0" at bounding box center [278, 149] width 24 height 14
type input "1"
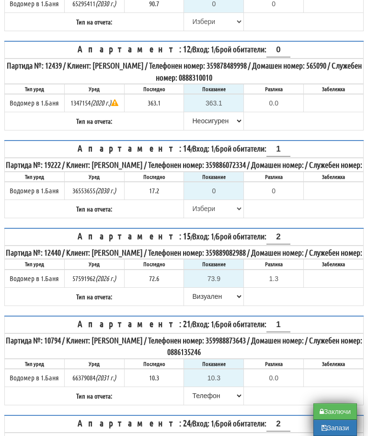
click at [314, 130] on table "Апартамент: 12 / Вход: 1 / Брой обитатели: 0 Партида №: 12439 / Клиент: КАПКА Г…" at bounding box center [184, 86] width 360 height 90
click at [223, 199] on input "0" at bounding box center [214, 191] width 58 height 16
type input "1"
type input "-16.200"
type input "17"
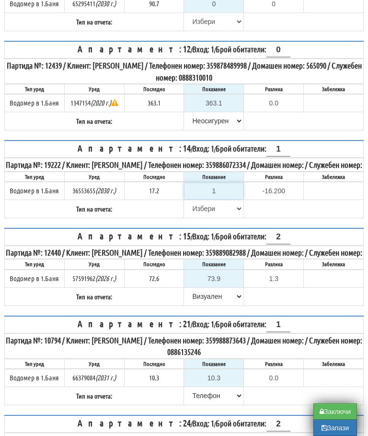
type input "-0.200"
type input "17.3"
type input "0.1"
type input "17.3"
click at [201, 217] on select "[PERSON_NAME] Телефон Бележка Неосигурен достъп Самоотчет Служебно Дистанционен" at bounding box center [214, 208] width 58 height 16
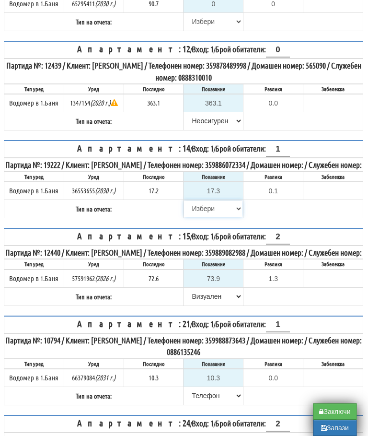
select select "89c75930-9bfd-e511-80be-8d5a1dced85a"
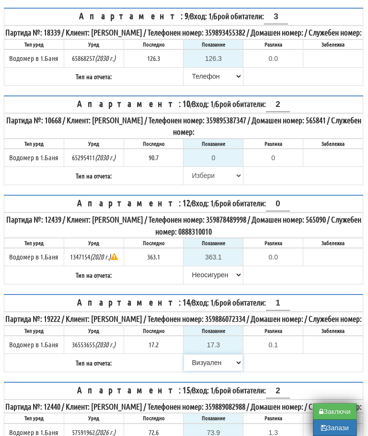
scroll to position [261, 3]
click at [227, 165] on input "0" at bounding box center [214, 158] width 58 height 16
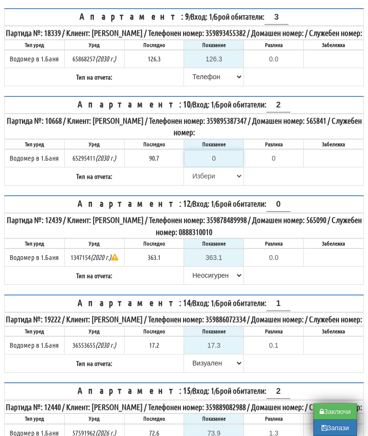
type input "9"
type input "-81.700"
type input "90"
type input "-0.700"
type input "90.7"
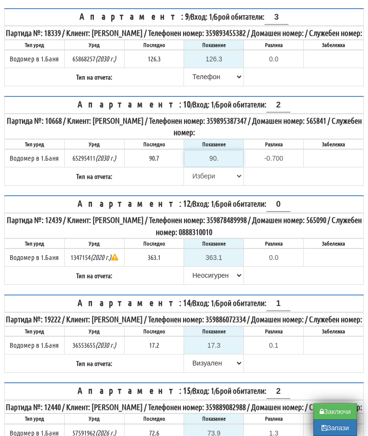
type input "0.0"
type input "90.7"
click at [197, 182] on select "[PERSON_NAME] Телефон Бележка Неосигурен достъп Самоотчет Служебно Дистанционен" at bounding box center [214, 176] width 58 height 16
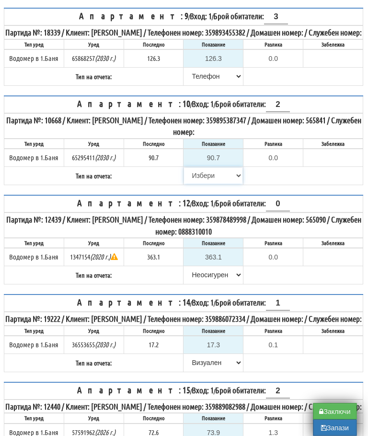
select select "89c75930-9bfd-e511-80be-8d5a1dced85a"
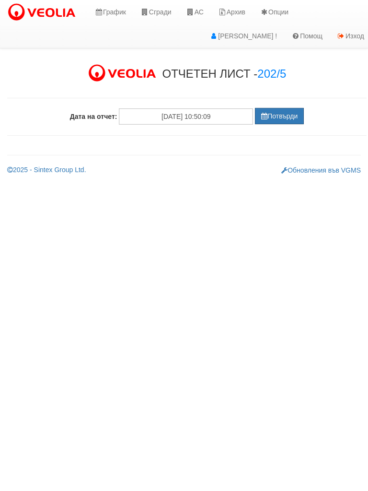
click at [288, 114] on button "Потвърди" at bounding box center [279, 116] width 49 height 16
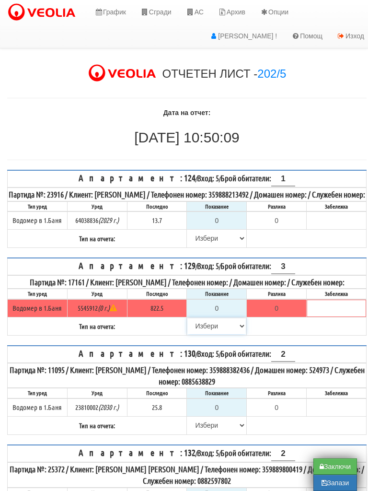
click at [204, 334] on select "[PERSON_NAME] Телефон Бележка Неосигурен достъп Самоотчет Служебно Дистанционен" at bounding box center [216, 326] width 58 height 16
select select "8cc75930-9bfd-e511-80be-8d5a1dced85a"
type input "822.5"
type input "0.0"
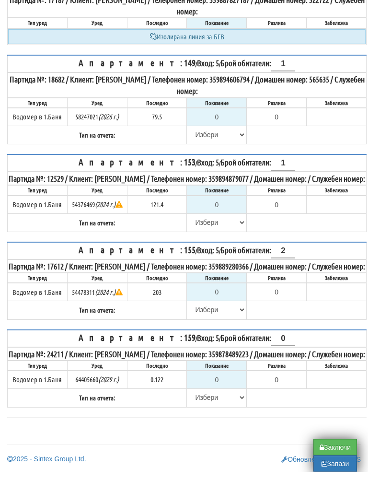
scroll to position [997, 0]
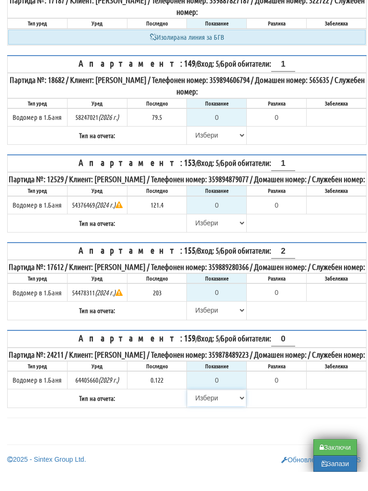
click at [202, 409] on select "[PERSON_NAME] Телефон Бележка Неосигурен достъп Самоотчет Служебно Дистанционен" at bounding box center [216, 417] width 58 height 16
select select "8cc75930-9bfd-e511-80be-8d5a1dced85a"
type input "0.122"
type input "0.000"
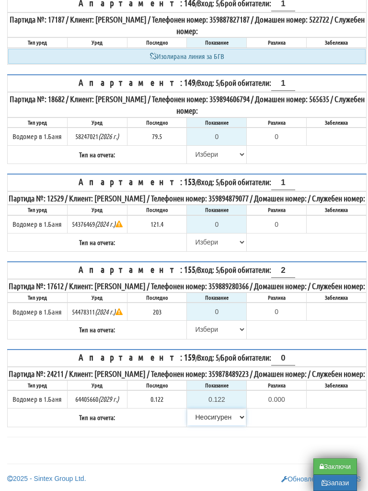
scroll to position [989, 0]
click at [199, 332] on select "[PERSON_NAME] Телефон Бележка Неосигурен достъп Самоотчет Служебно Дистанционен" at bounding box center [216, 329] width 58 height 16
select select "8cc75930-9bfd-e511-80be-8d5a1dced85a"
type input "203"
type input "0.000"
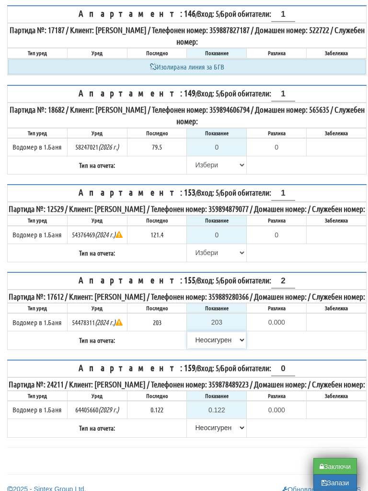
scroll to position [904, 0]
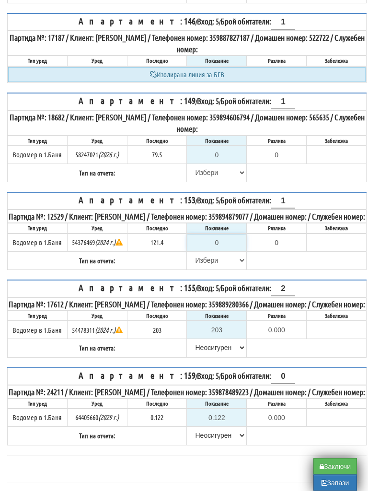
click at [223, 251] on input "0" at bounding box center [216, 243] width 58 height 16
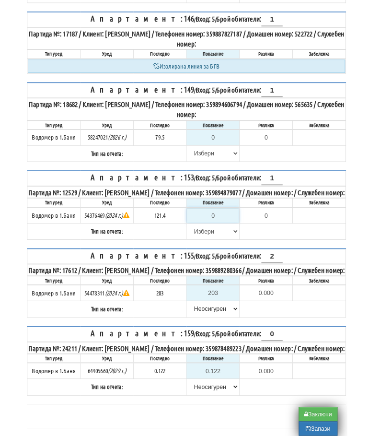
scroll to position [904, 6]
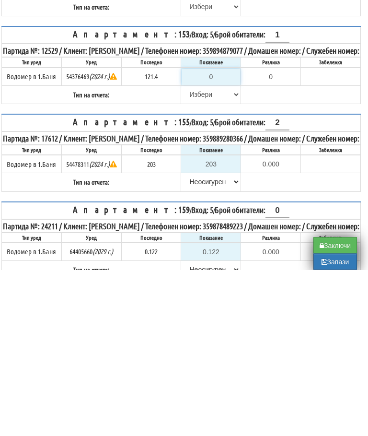
type input "1"
type input "-120.400"
type input "12"
type input "-109.400"
type input "121"
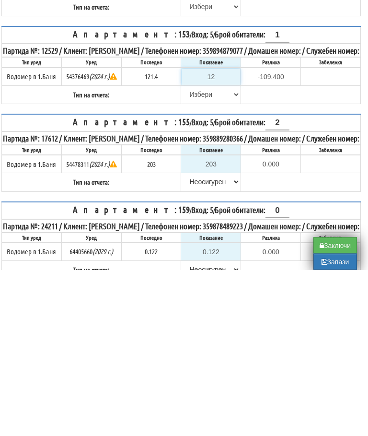
type input "-0.400"
type input "121.4"
type input "0.0"
type input "121.4"
click at [198, 253] on select "[PERSON_NAME] Телефон Бележка Неосигурен достъп Самоотчет Служебно Дистанционен" at bounding box center [211, 261] width 58 height 16
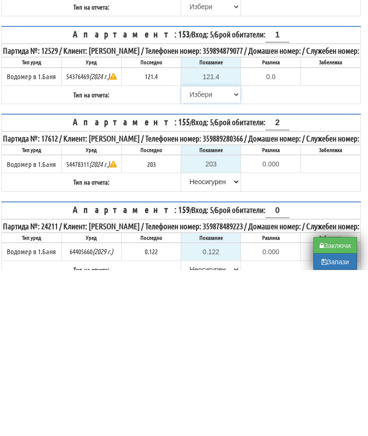
scroll to position [1052, 6]
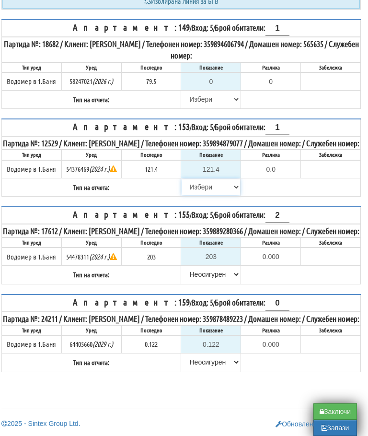
select select "8ac75930-9bfd-e511-80be-8d5a1dced85a"
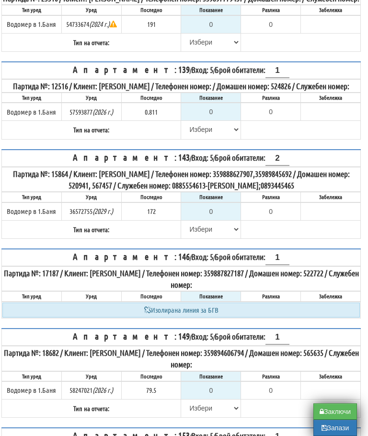
scroll to position [668, 6]
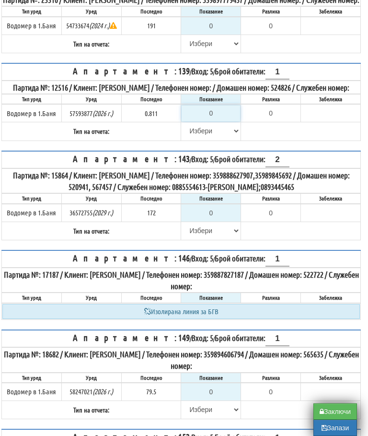
click at [225, 121] on input "0" at bounding box center [211, 113] width 58 height 16
type input "."
type input "NaN"
type input "0.8"
type input "-0.011"
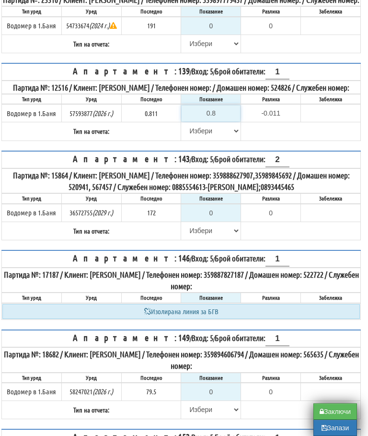
type input "0.81"
type input "-0.001"
type input "0.811"
type input "0.000"
type input "0.811"
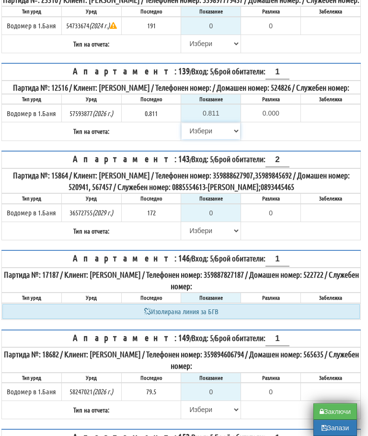
click at [201, 139] on select "[PERSON_NAME] Телефон Бележка Неосигурен достъп Самоотчет Служебно Дистанционен" at bounding box center [211, 131] width 58 height 16
select select "8bc75930-9bfd-e511-80be-8d5a1dced85a"
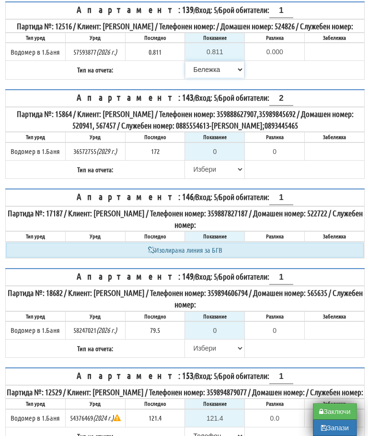
scroll to position [730, 1]
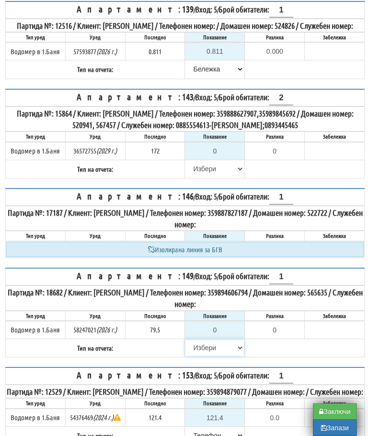
click at [200, 356] on select "[PERSON_NAME] Телефон Бележка Неосигурен достъп Самоотчет Служебно Дистанционен" at bounding box center [215, 347] width 58 height 16
select select "8cc75930-9bfd-e511-80be-8d5a1dced85a"
type input "79.5"
type input "0.0"
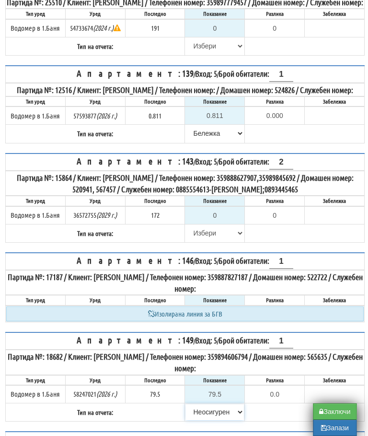
scroll to position [665, 1]
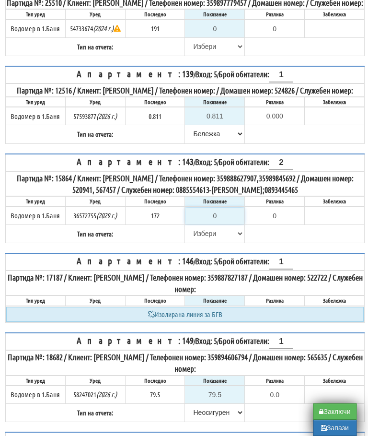
click at [220, 224] on input "0" at bounding box center [215, 216] width 58 height 16
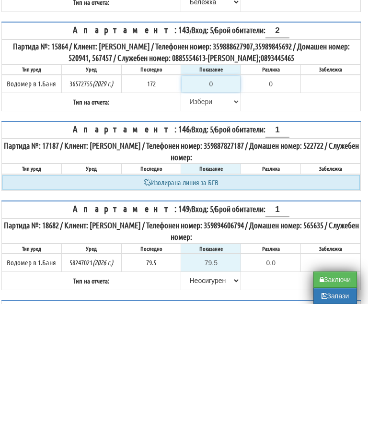
type input "1"
type input "-171.000"
type input "17"
type input "-155.000"
type input "174"
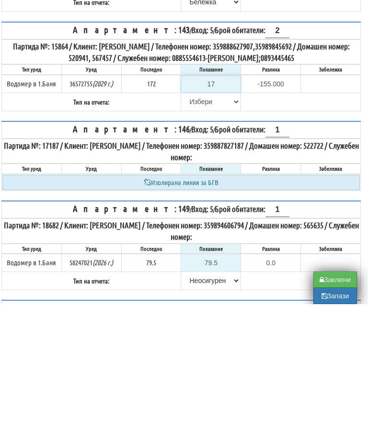
type input "2.000"
type input "174.4"
type input "2.400"
type input "174.4"
click at [201, 225] on select "[PERSON_NAME] Телефон Бележка Неосигурен достъп Самоотчет Служебно Дистанционен" at bounding box center [211, 233] width 58 height 16
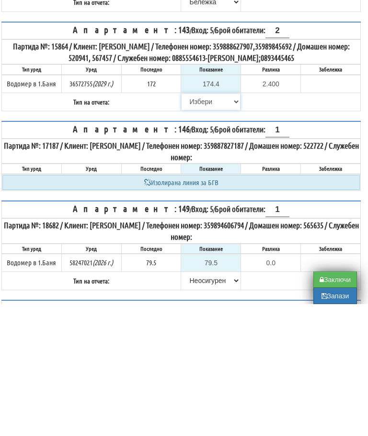
scroll to position [797, 6]
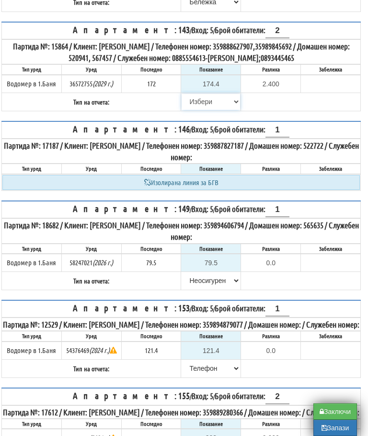
select select "89c75930-9bfd-e511-80be-8d5a1dced85a"
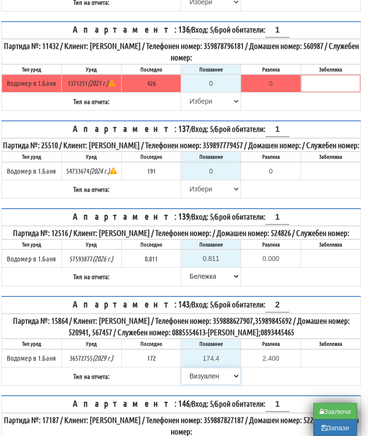
scroll to position [524, 6]
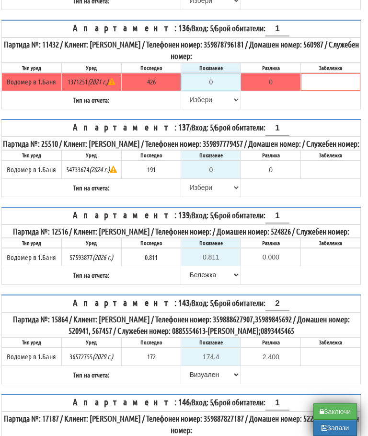
click at [224, 90] on input "0" at bounding box center [211, 82] width 58 height 16
type input "4"
type input "-422.000"
type input "42"
type input "-384.000"
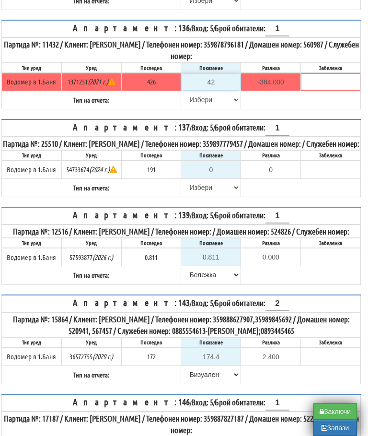
type input "426"
type input "0.000"
type input "426"
click at [199, 108] on select "[PERSON_NAME] Телефон Бележка Неосигурен достъп Самоотчет Служебно Дистанционен" at bounding box center [211, 100] width 58 height 16
select select "8bc75930-9bfd-e511-80be-8d5a1dced85a"
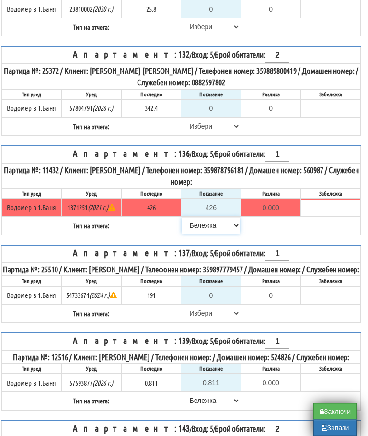
scroll to position [400, 6]
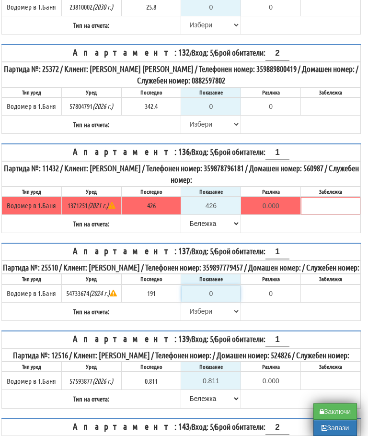
click at [221, 302] on input "0" at bounding box center [211, 293] width 58 height 16
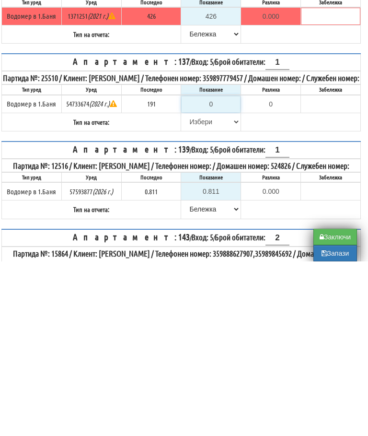
type input "1"
type input "-190.000"
type input "19"
type input "-172.000"
type input "193"
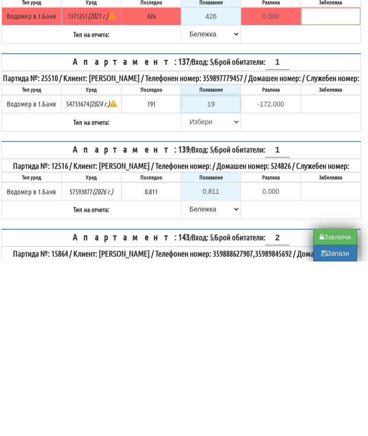
type input "2.000"
type input "193"
click at [196, 288] on select "[PERSON_NAME] Телефон Бележка Неосигурен достъп Самоотчет Служебно Дистанционен" at bounding box center [211, 296] width 58 height 16
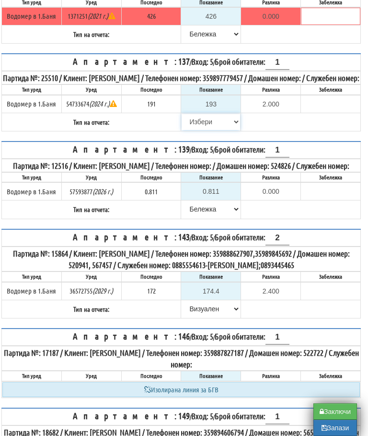
select select "8bc75930-9bfd-e511-80be-8d5a1dced85a"
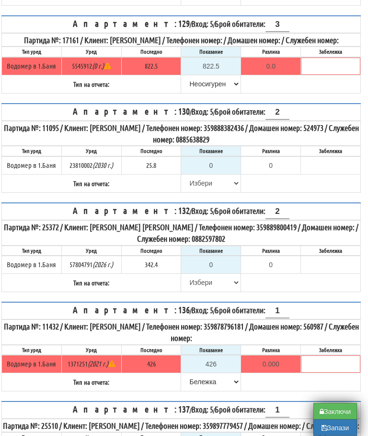
scroll to position [243, 6]
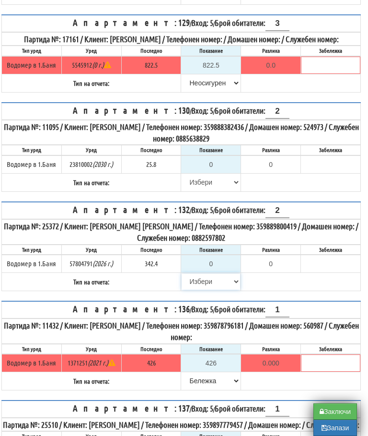
click at [197, 290] on select "[PERSON_NAME] Телефон Бележка Неосигурен достъп Самоотчет Служебно Дистанционен" at bounding box center [211, 281] width 58 height 16
select select "8cc75930-9bfd-e511-80be-8d5a1dced85a"
type input "342.4"
type input "0.0"
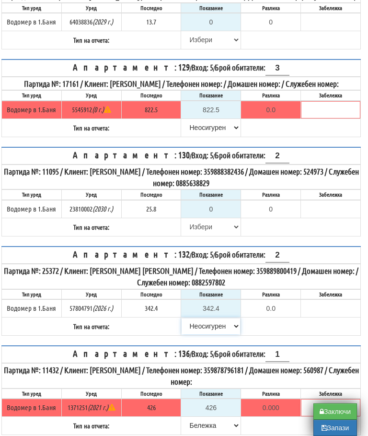
scroll to position [208, 6]
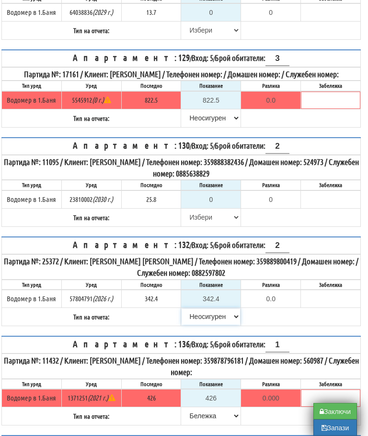
click at [215, 325] on select "[PERSON_NAME] Телефон Бележка Неосигурен достъп Самоотчет Служебно Дистанционен" at bounding box center [211, 317] width 58 height 16
select select "89c75930-9bfd-e511-80be-8d5a1dced85a"
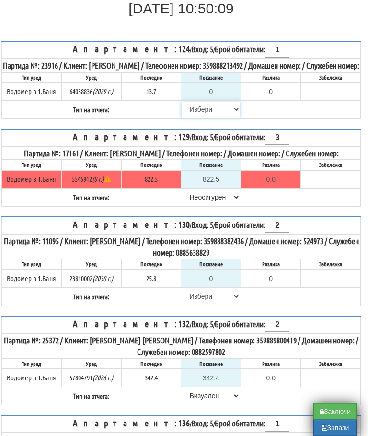
click at [196, 118] on select "[PERSON_NAME] Телефон Бележка Неосигурен достъп Самоотчет Служебно Дистанционен" at bounding box center [211, 110] width 58 height 16
select select "8cc75930-9bfd-e511-80be-8d5a1dced85a"
type input "13.7"
type input "0.0"
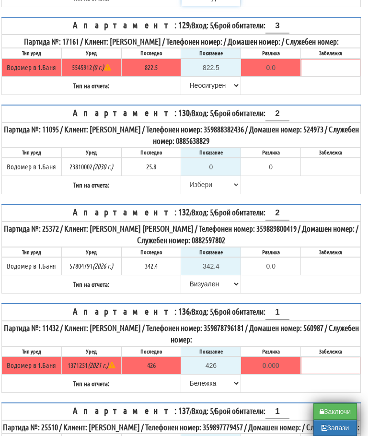
scroll to position [243, 6]
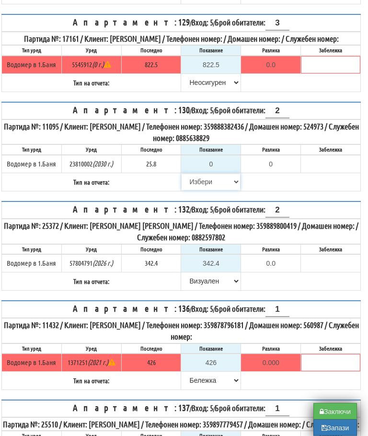
click at [195, 190] on select "[PERSON_NAME] Телефон Бележка Неосигурен достъп Самоотчет Служебно Дистанционен" at bounding box center [211, 182] width 58 height 16
click at [203, 289] on select "[PERSON_NAME] Телефон Бележка Неосигурен достъп Самоотчет Служебно Дистанционен" at bounding box center [211, 281] width 58 height 16
select select "8cc75930-9bfd-e511-80be-8d5a1dced85a"
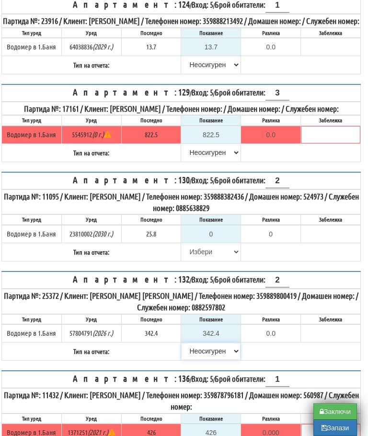
scroll to position [175, 6]
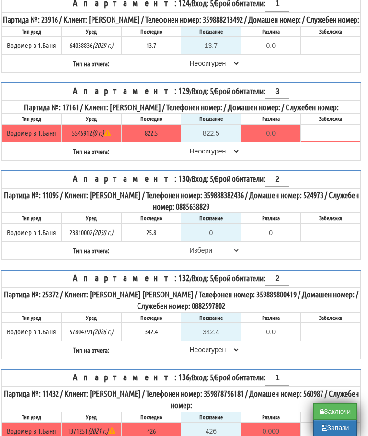
click at [222, 223] on th "Показание" at bounding box center [211, 218] width 60 height 10
click at [222, 241] on input "0" at bounding box center [211, 232] width 58 height 16
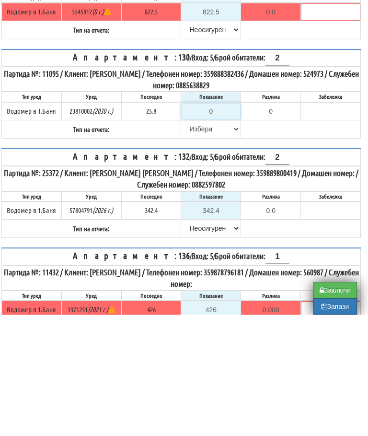
type input "2"
type input "-23.800"
type input "26"
type input "0.200"
type input "26"
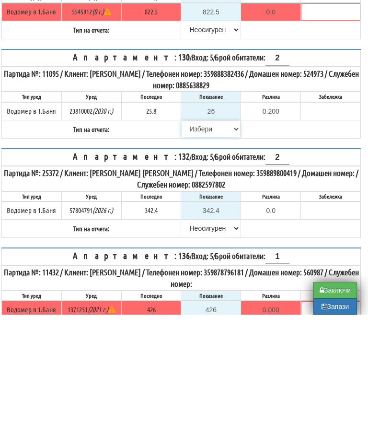
click at [196, 242] on select "[PERSON_NAME] Телефон Бележка Неосигурен достъп Самоотчет Служебно Дистанционен" at bounding box center [211, 250] width 58 height 16
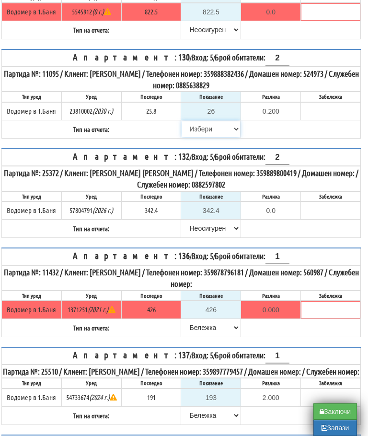
select select "89c75930-9bfd-e511-80be-8d5a1dced85a"
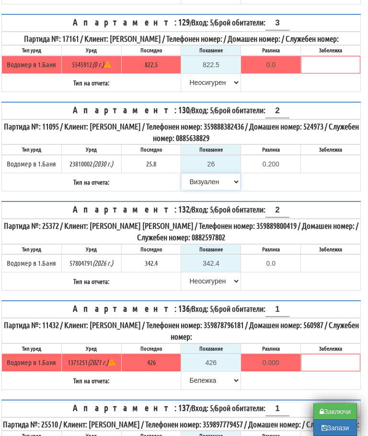
scroll to position [243, 6]
